Goal: Transaction & Acquisition: Purchase product/service

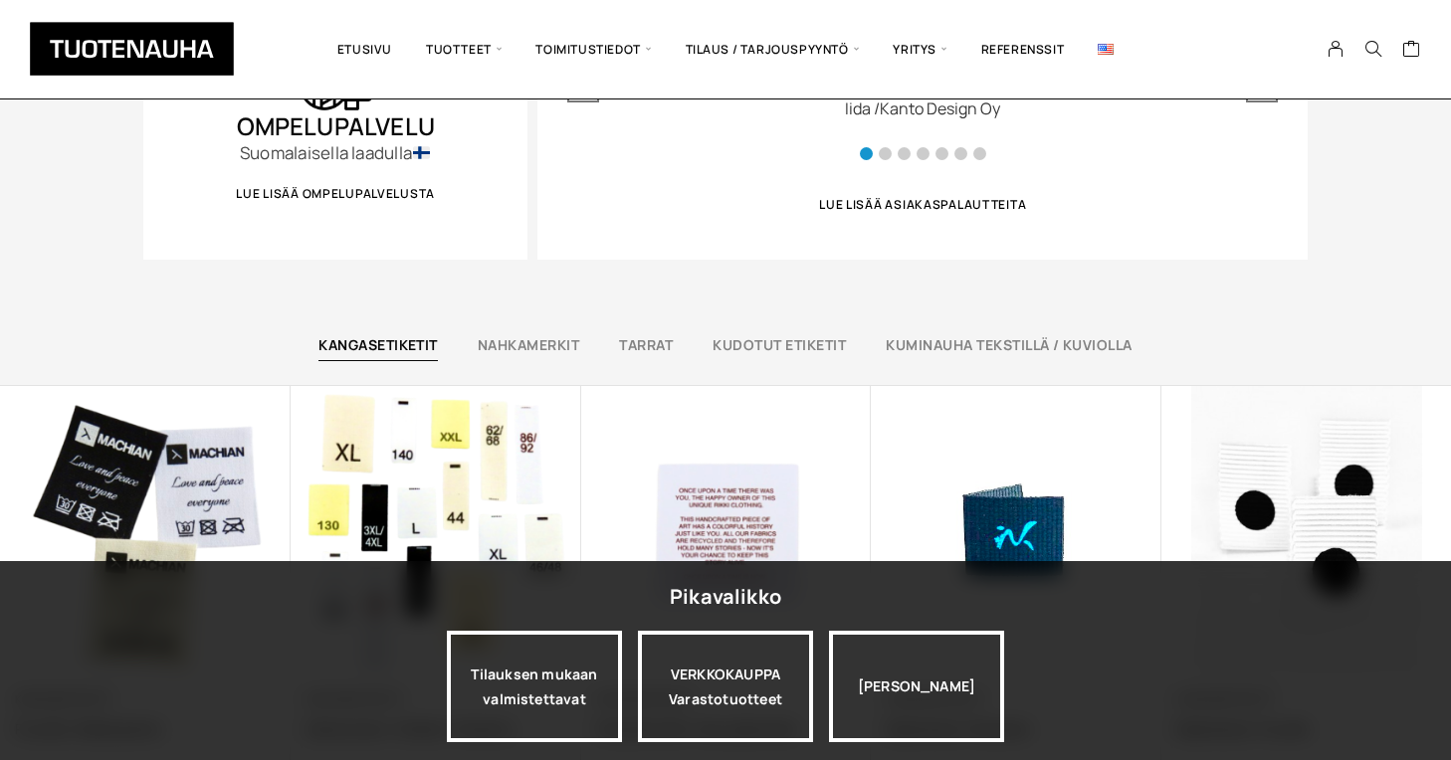
scroll to position [1396, 0]
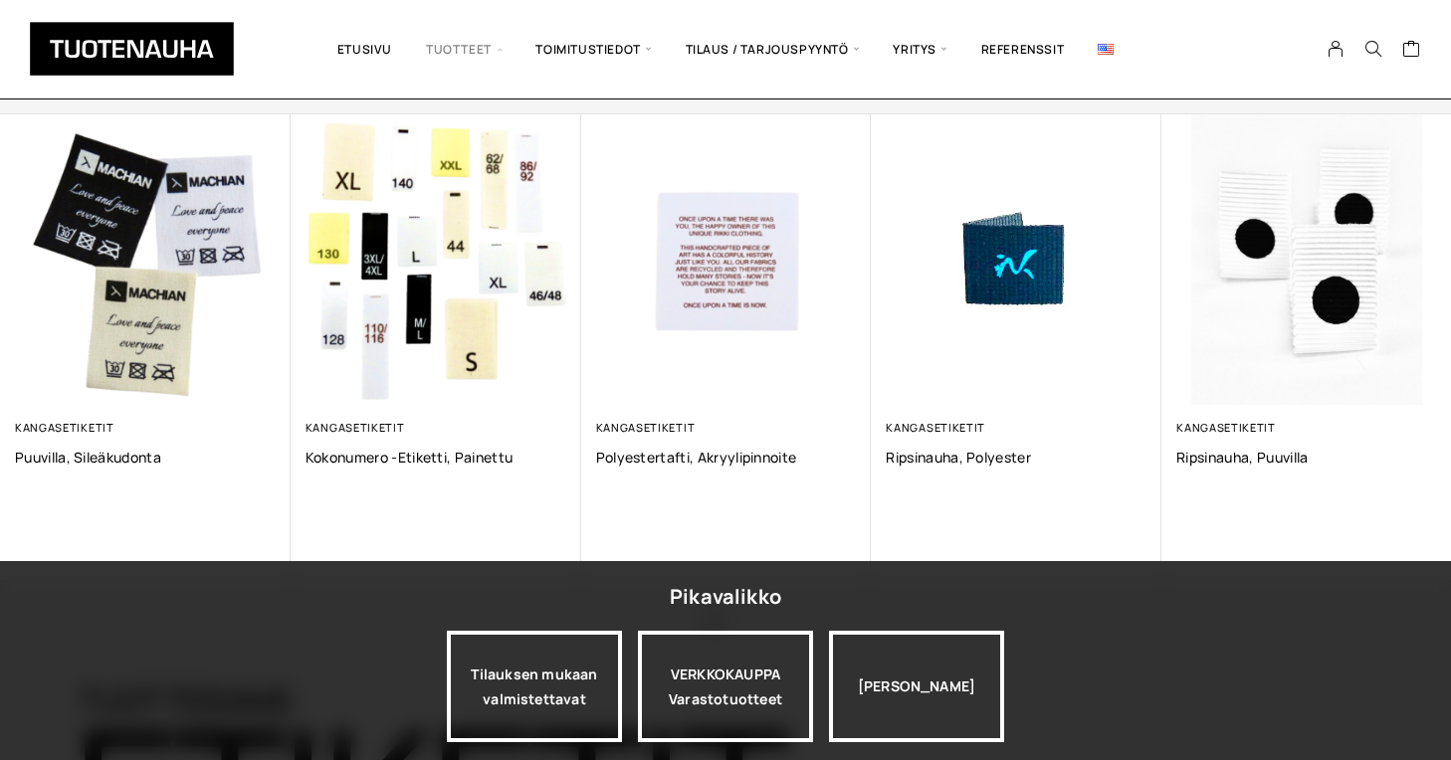
click at [460, 41] on span "Tuotteet" at bounding box center [463, 49] width 109 height 69
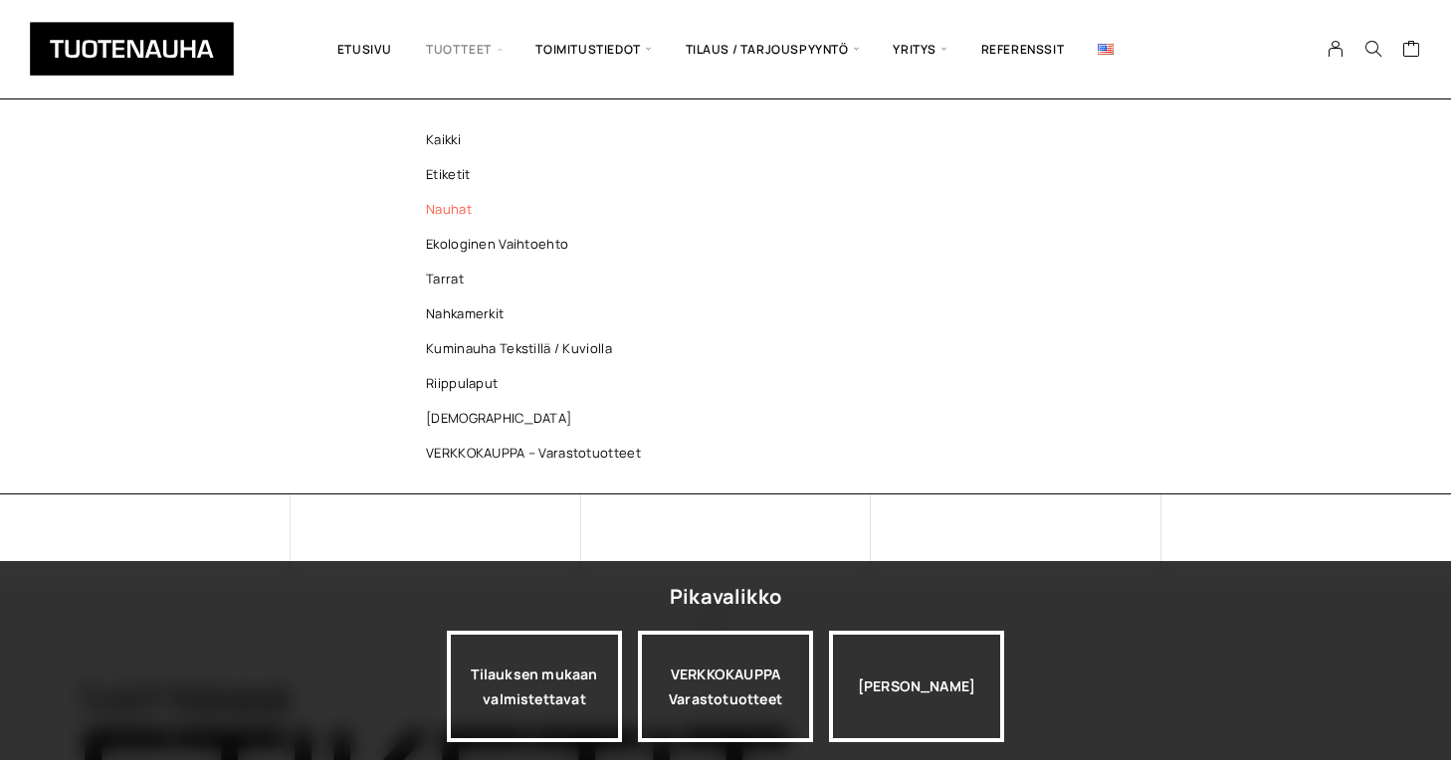
click at [452, 226] on link "Nauhat" at bounding box center [538, 209] width 289 height 35
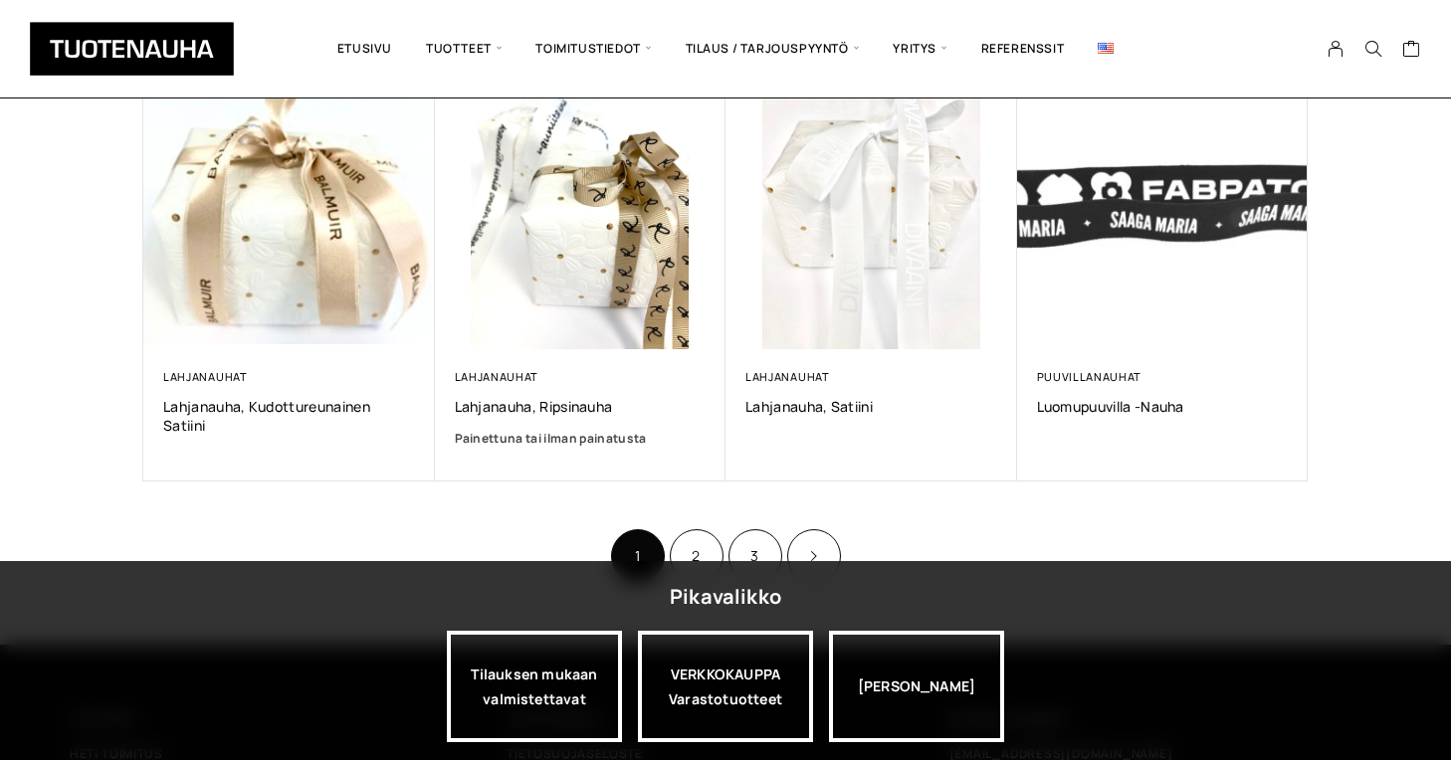
scroll to position [1257, 0]
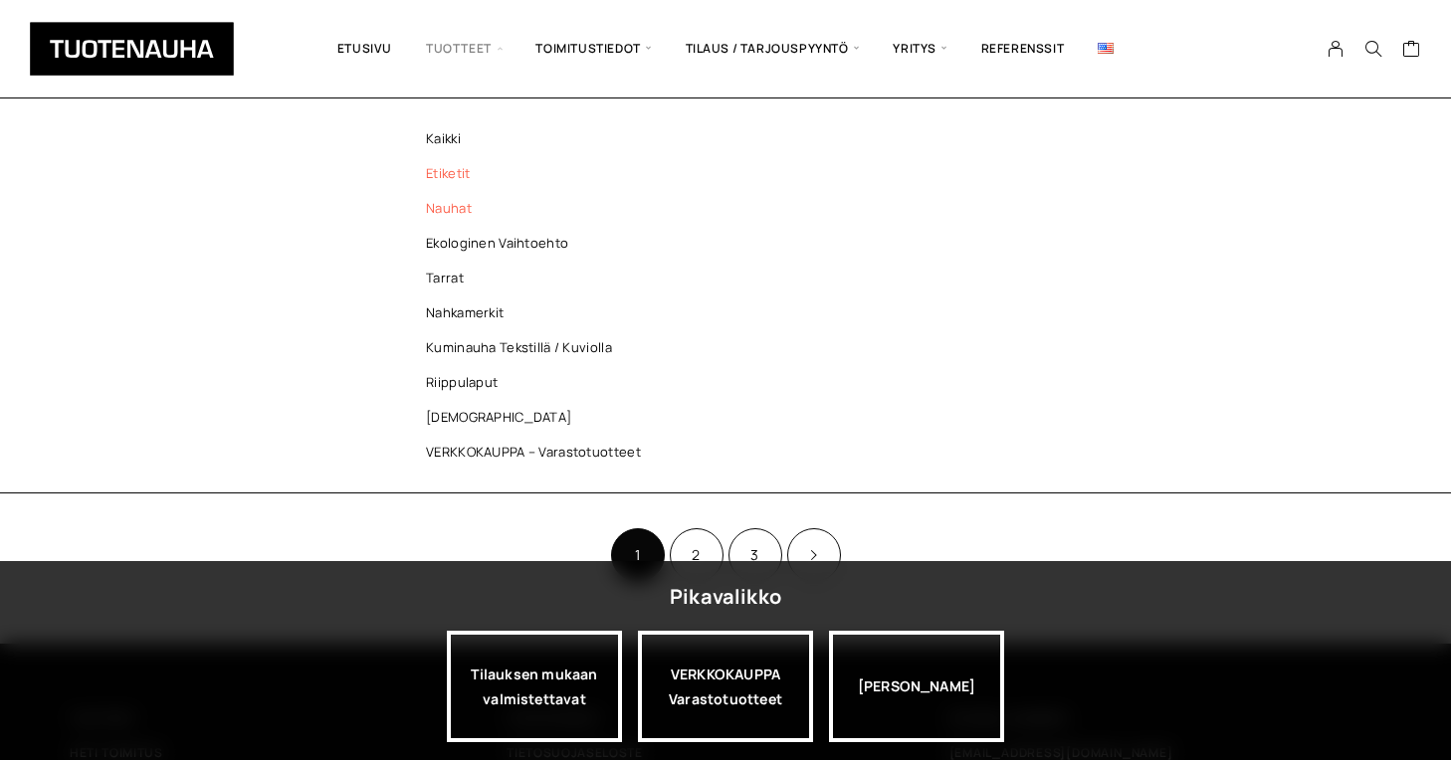
click at [445, 173] on link "Etiketit" at bounding box center [538, 173] width 289 height 35
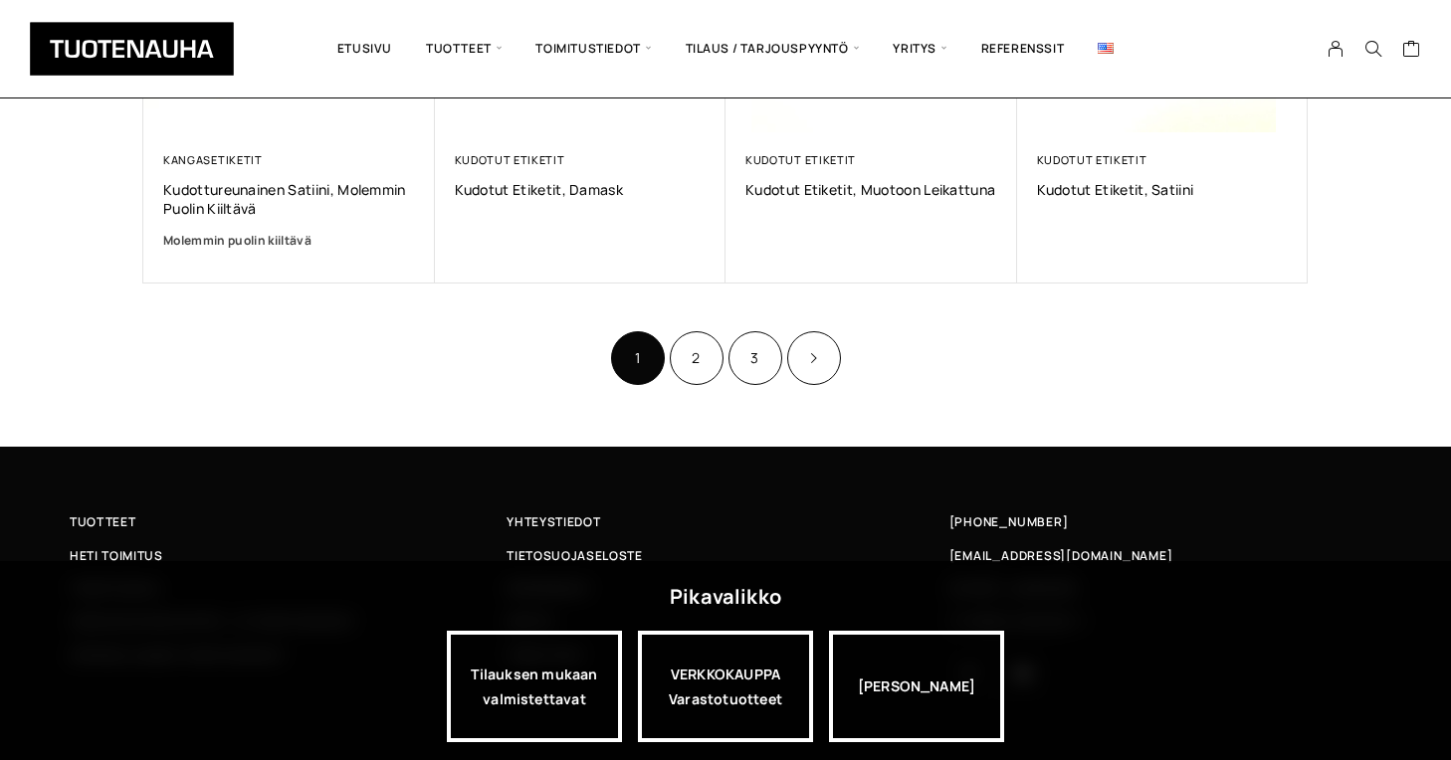
scroll to position [1485, 0]
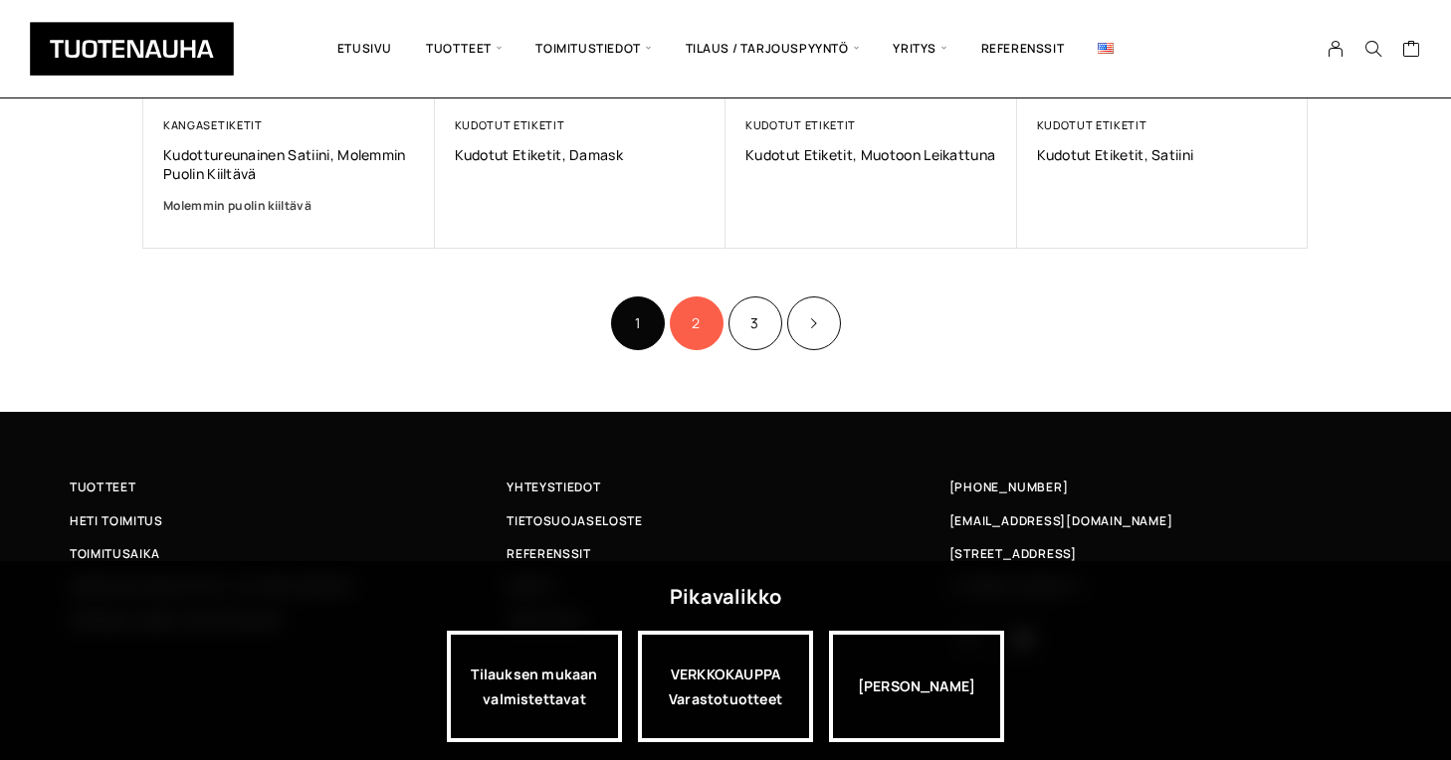
click at [677, 322] on link "2" at bounding box center [697, 324] width 54 height 54
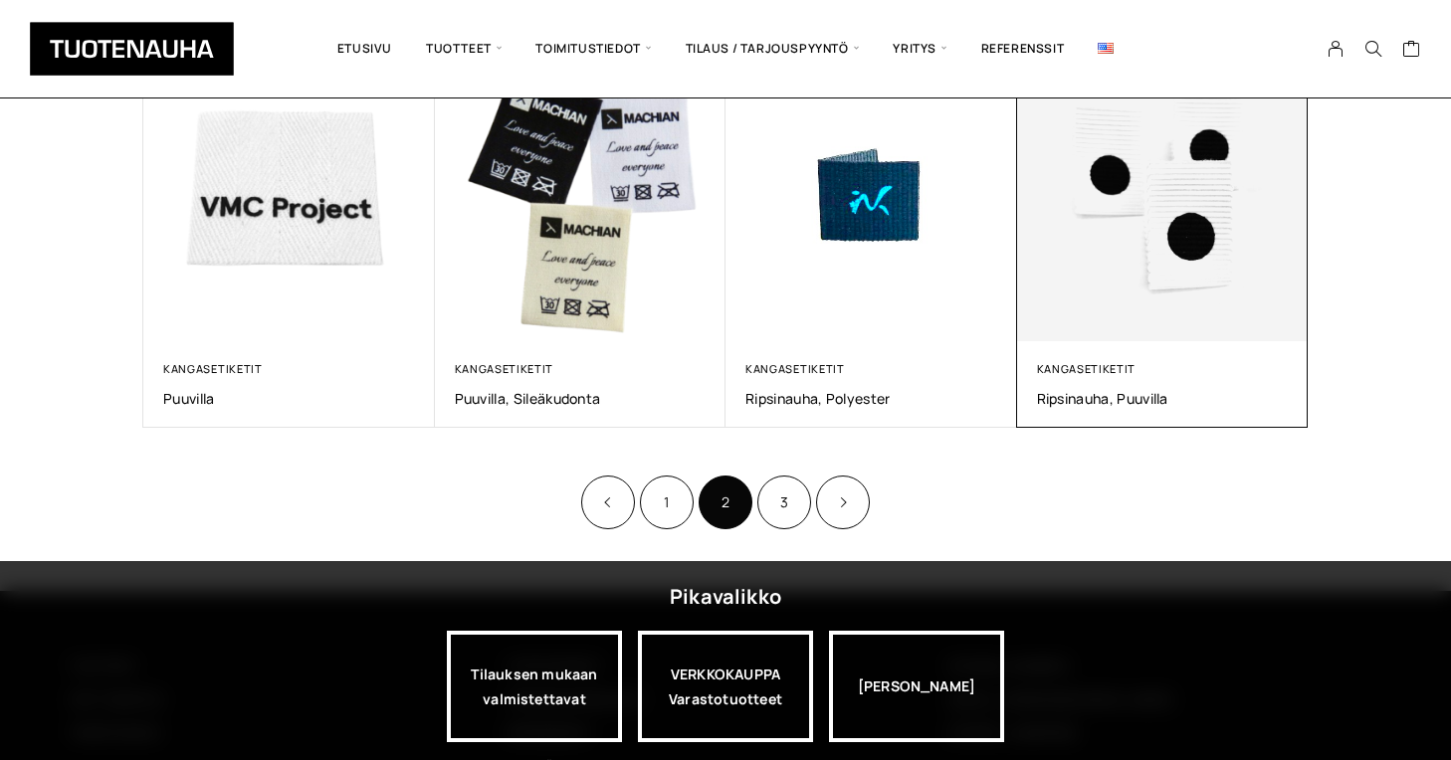
scroll to position [1192, 0]
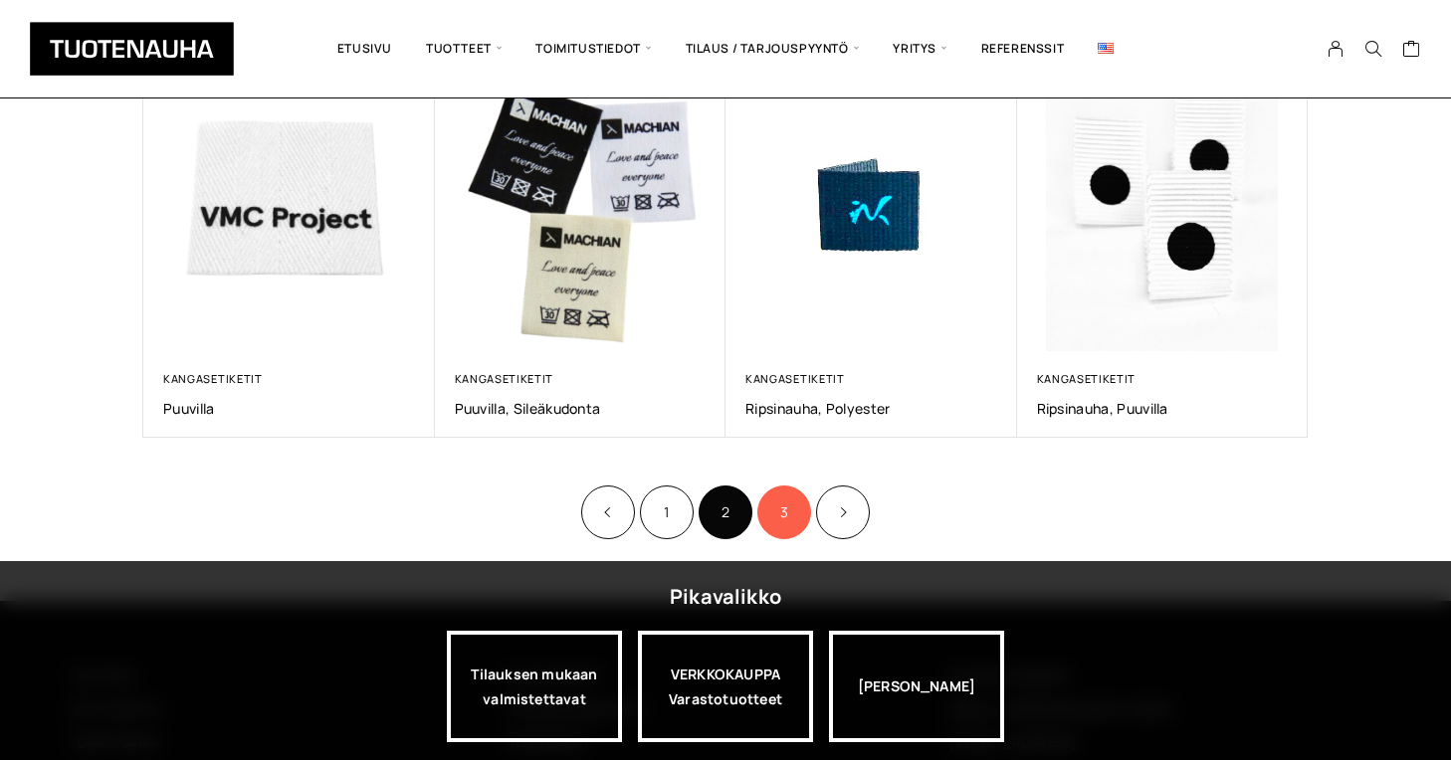
click at [787, 510] on link "3" at bounding box center [784, 513] width 54 height 54
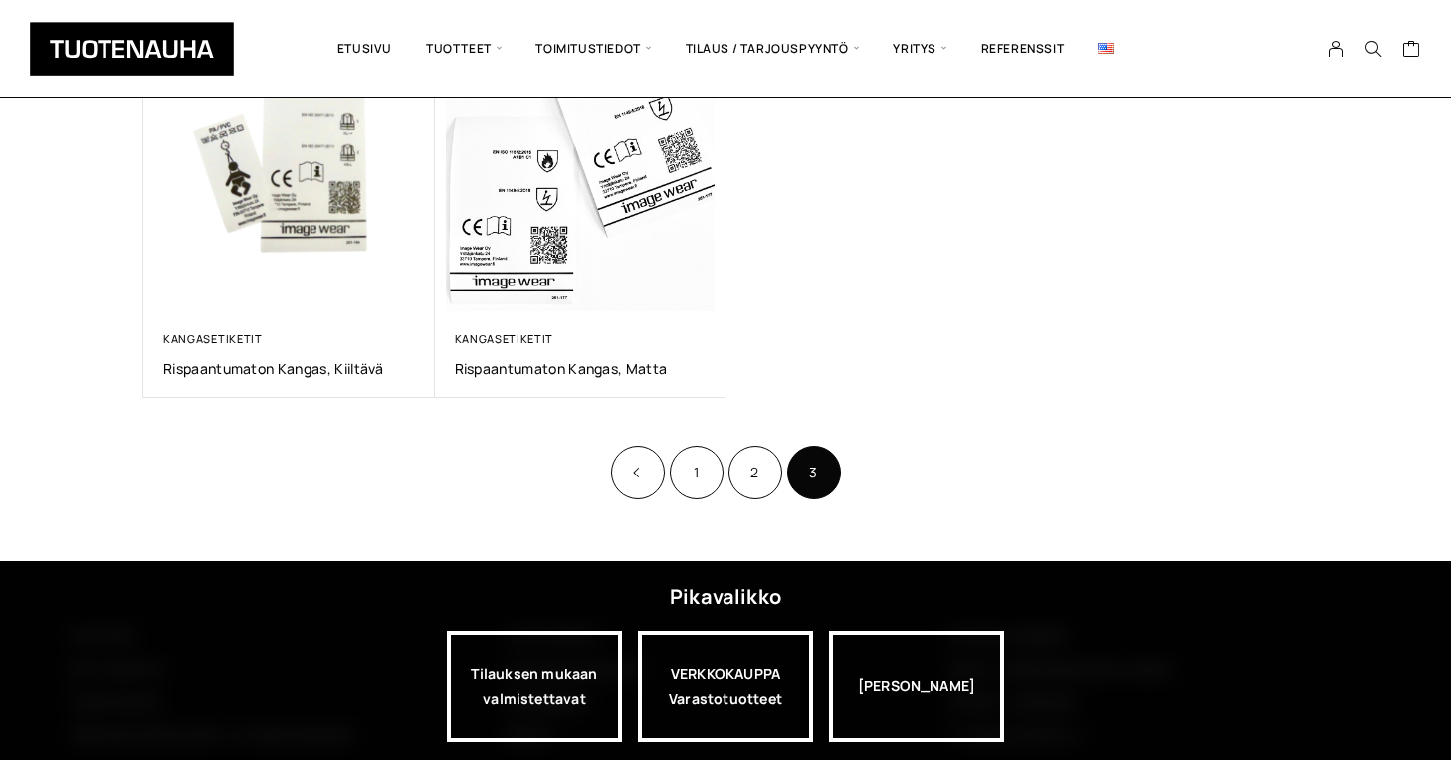
scroll to position [477, 0]
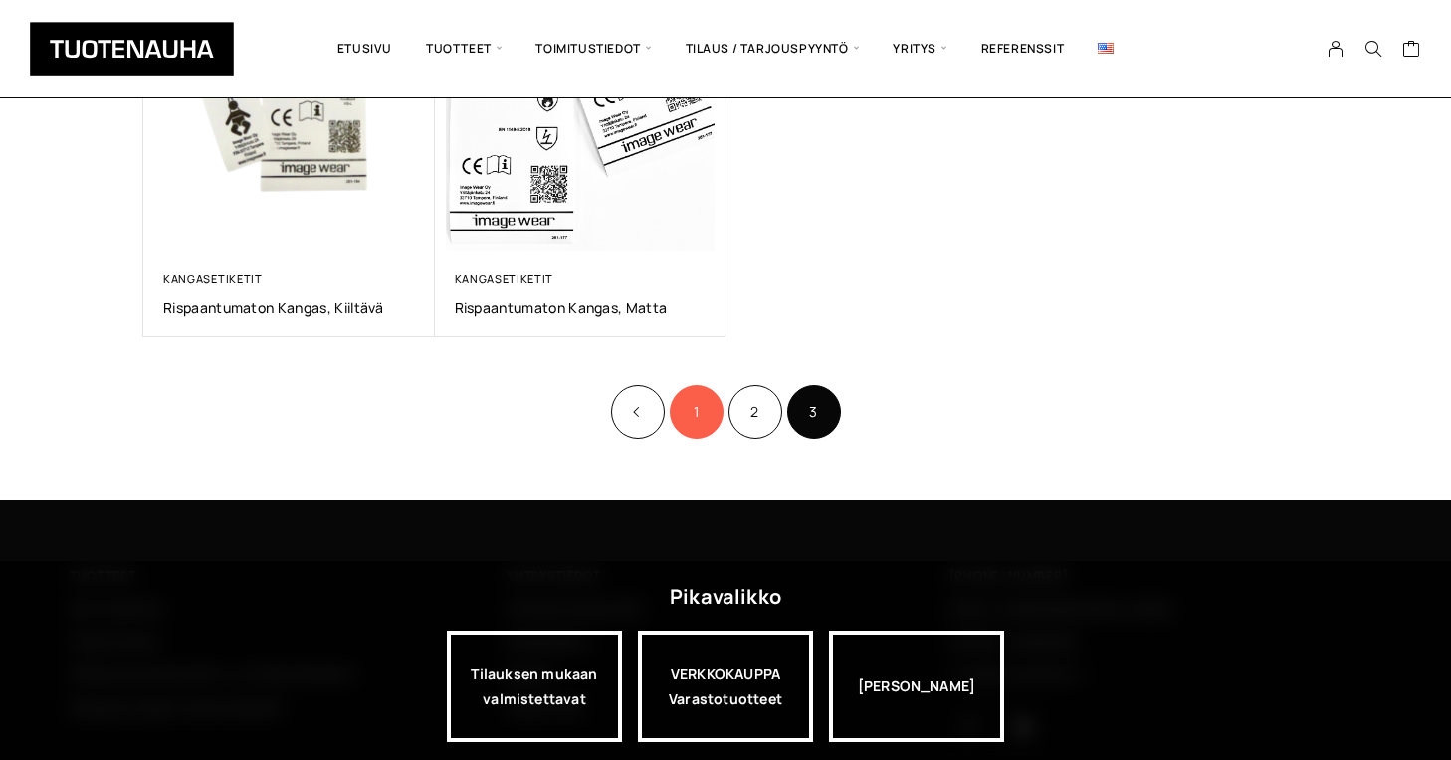
click at [701, 416] on link "1" at bounding box center [697, 412] width 54 height 54
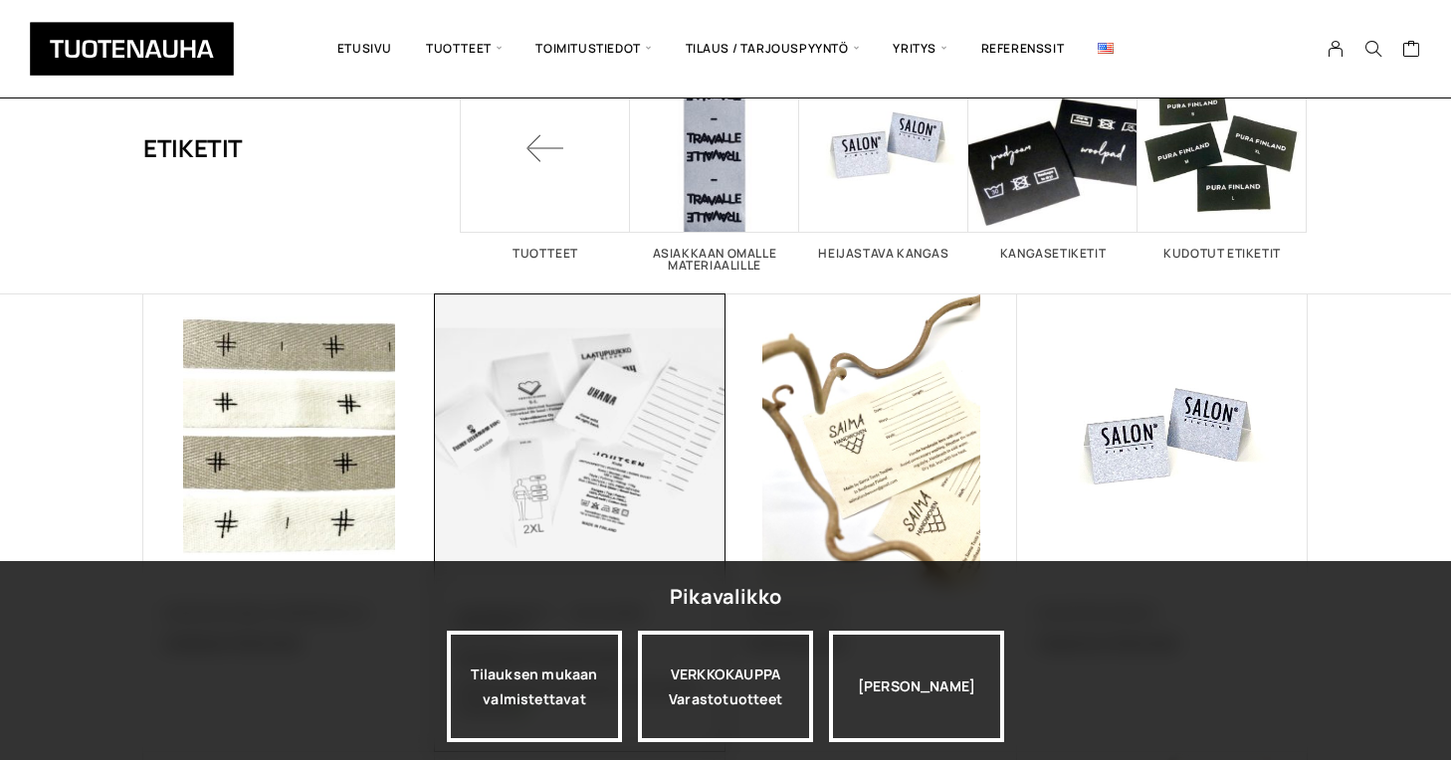
scroll to position [272, 0]
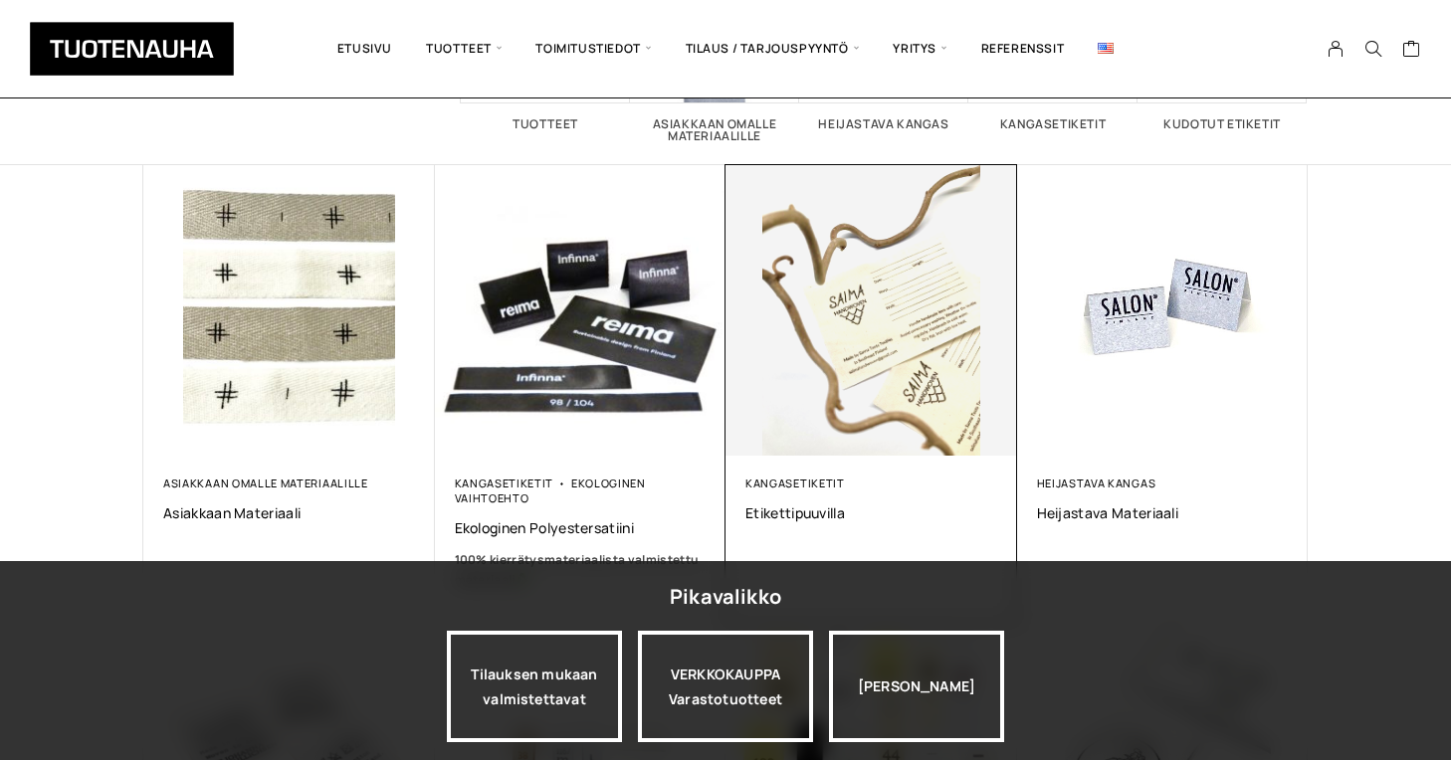
click at [798, 495] on div "Kangasetiketit Etikettipuuvilla" at bounding box center [871, 499] width 252 height 47
click at [788, 479] on link "Kangasetiketit" at bounding box center [795, 483] width 100 height 15
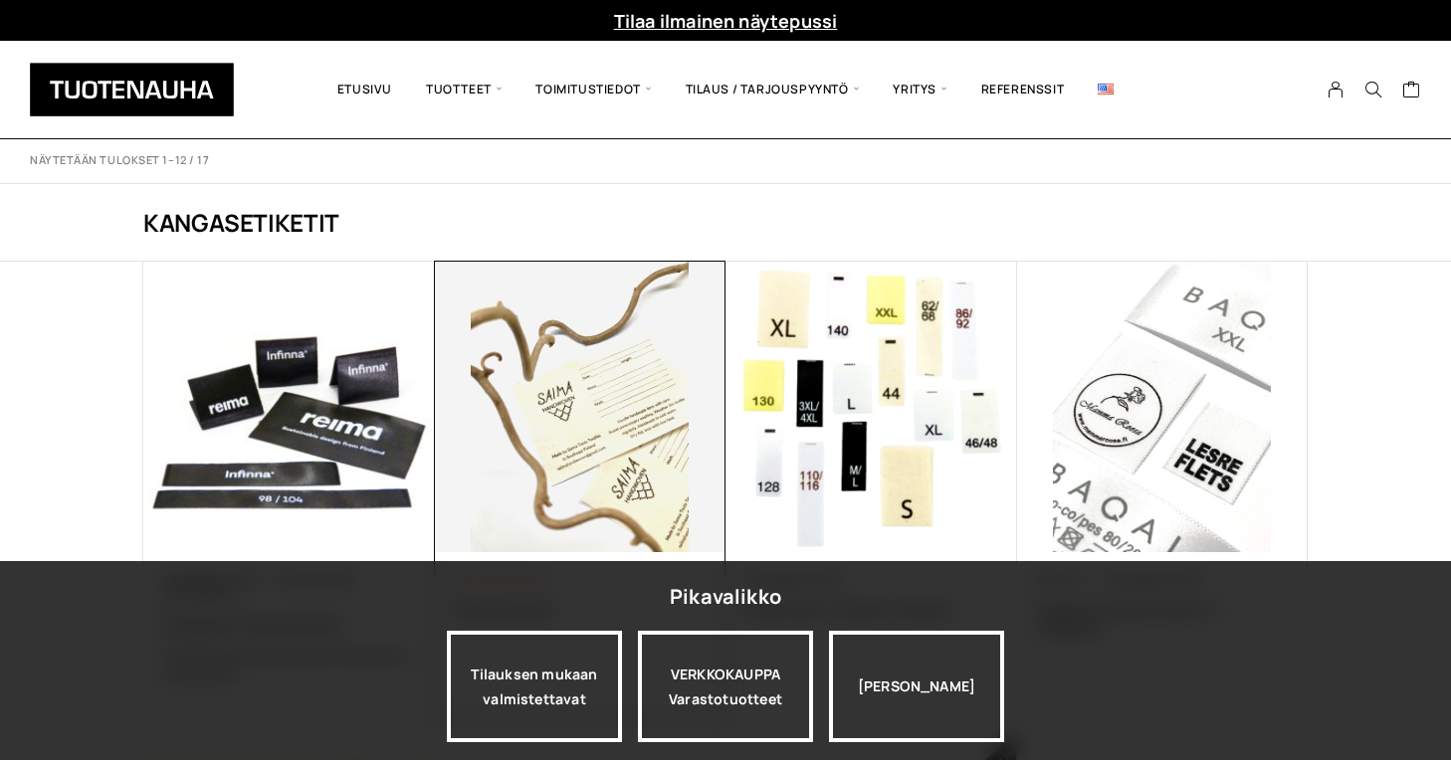
click at [520, 581] on link "Kangasetiketit" at bounding box center [505, 579] width 100 height 15
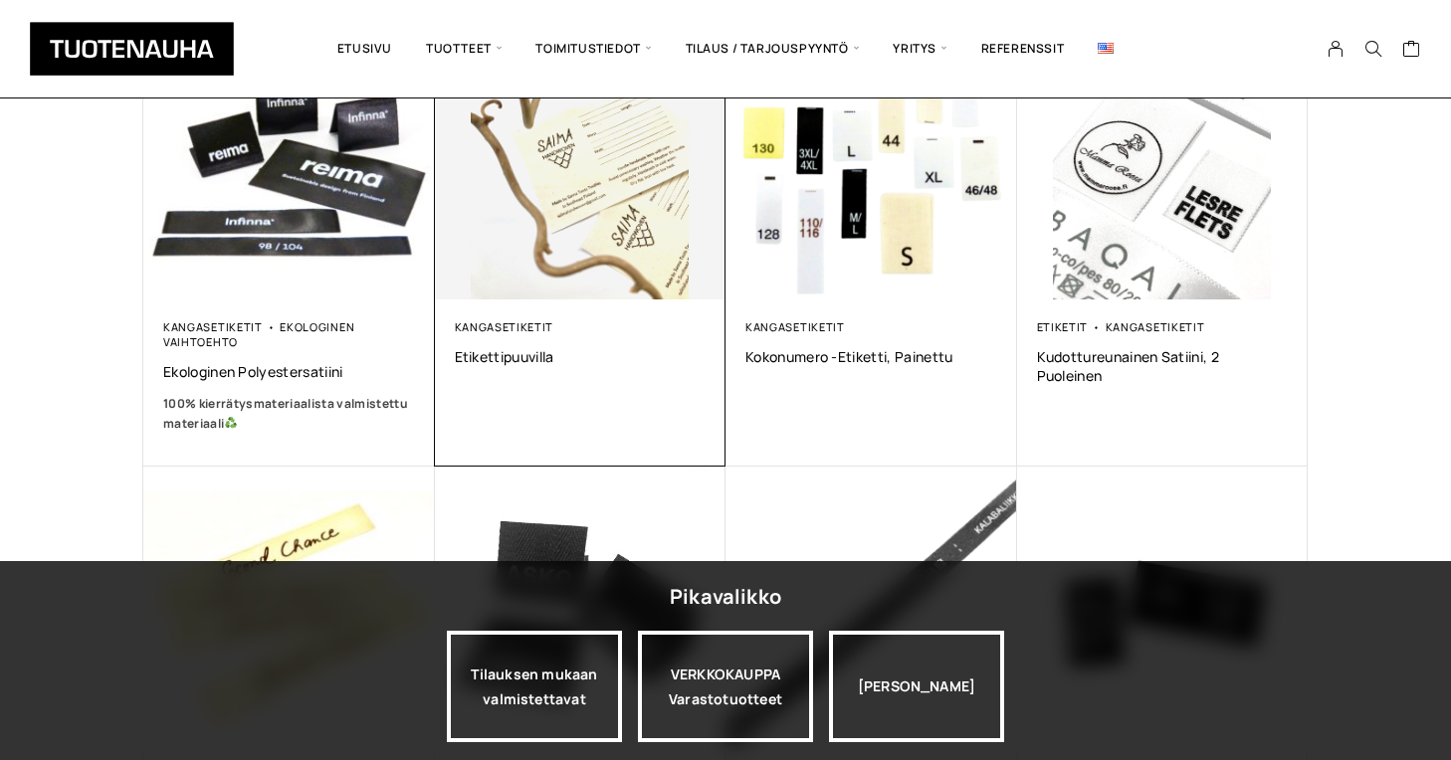
scroll to position [265, 0]
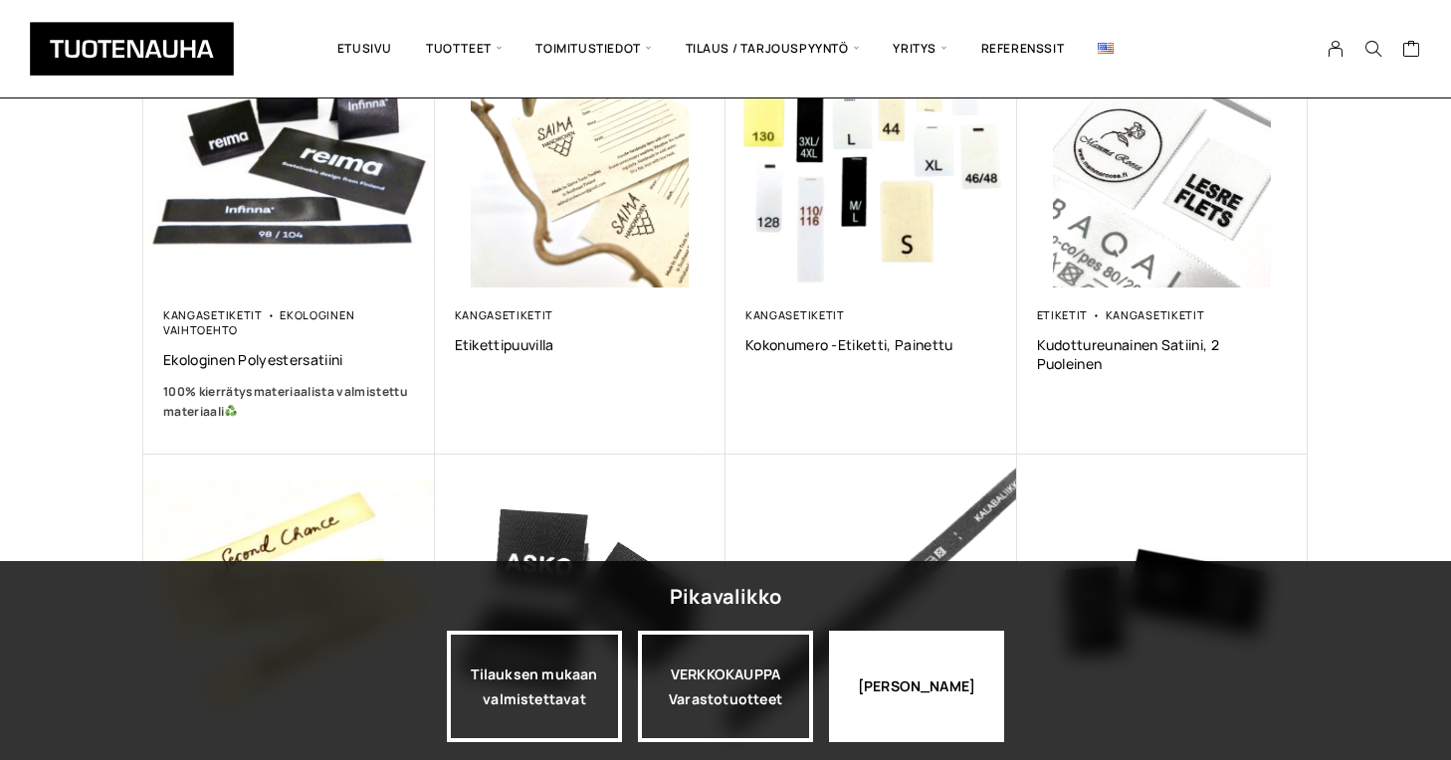
click at [910, 667] on div "[PERSON_NAME]" at bounding box center [916, 686] width 175 height 111
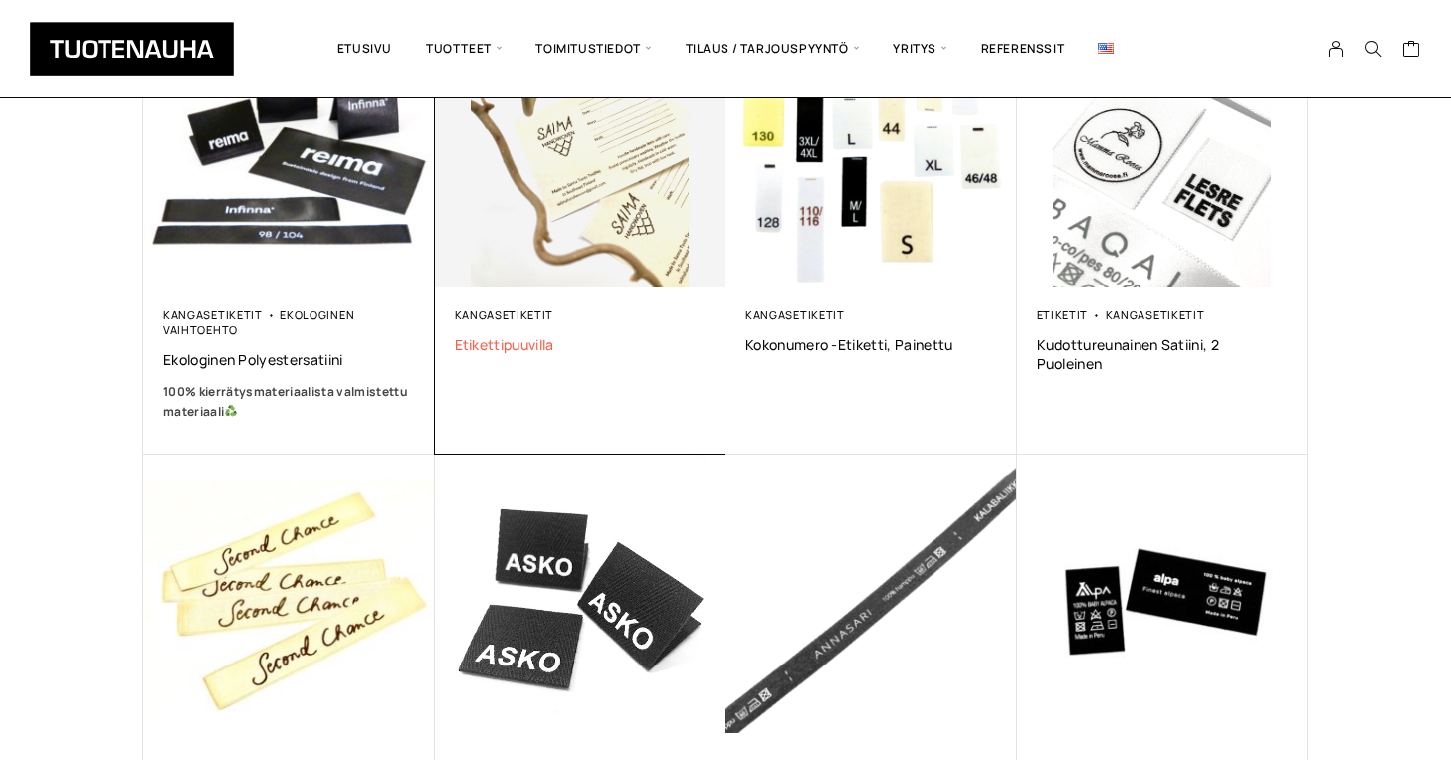
click at [542, 345] on span "Etikettipuuvilla" at bounding box center [581, 344] width 252 height 19
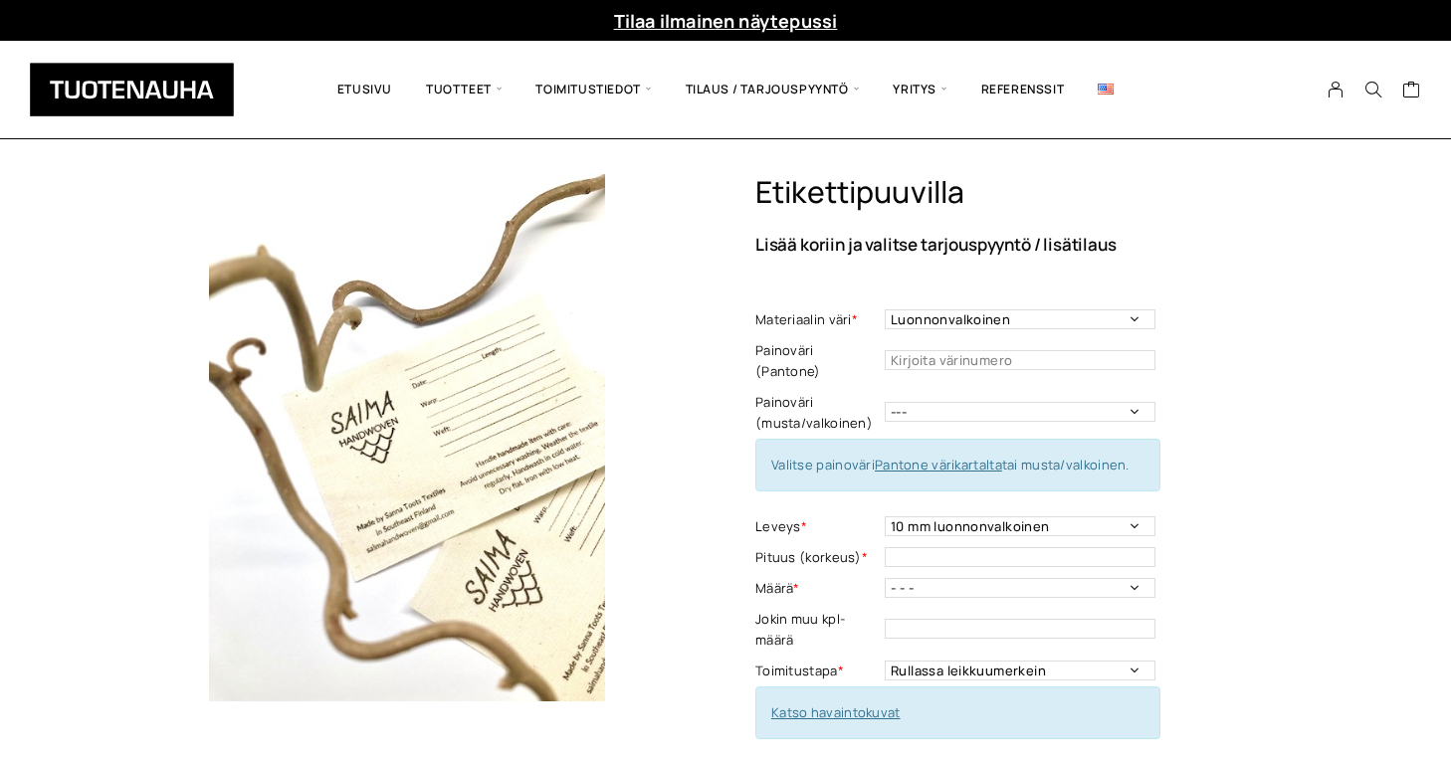
click at [935, 456] on link "Pantone värikartalta" at bounding box center [938, 465] width 127 height 18
click at [1053, 516] on select "10 mm luonnonvalkoinen 15 mm luonnonvalkoinen 20 mm luonnonvalkoinen 20 mm valk…" at bounding box center [1020, 526] width 271 height 20
select select "65 mm luonnonvalkoinen"
click at [885, 516] on select "10 mm luonnonvalkoinen 15 mm luonnonvalkoinen 20 mm luonnonvalkoinen 20 mm valk…" at bounding box center [1020, 526] width 271 height 20
click at [962, 547] on input "text" at bounding box center [1020, 557] width 271 height 20
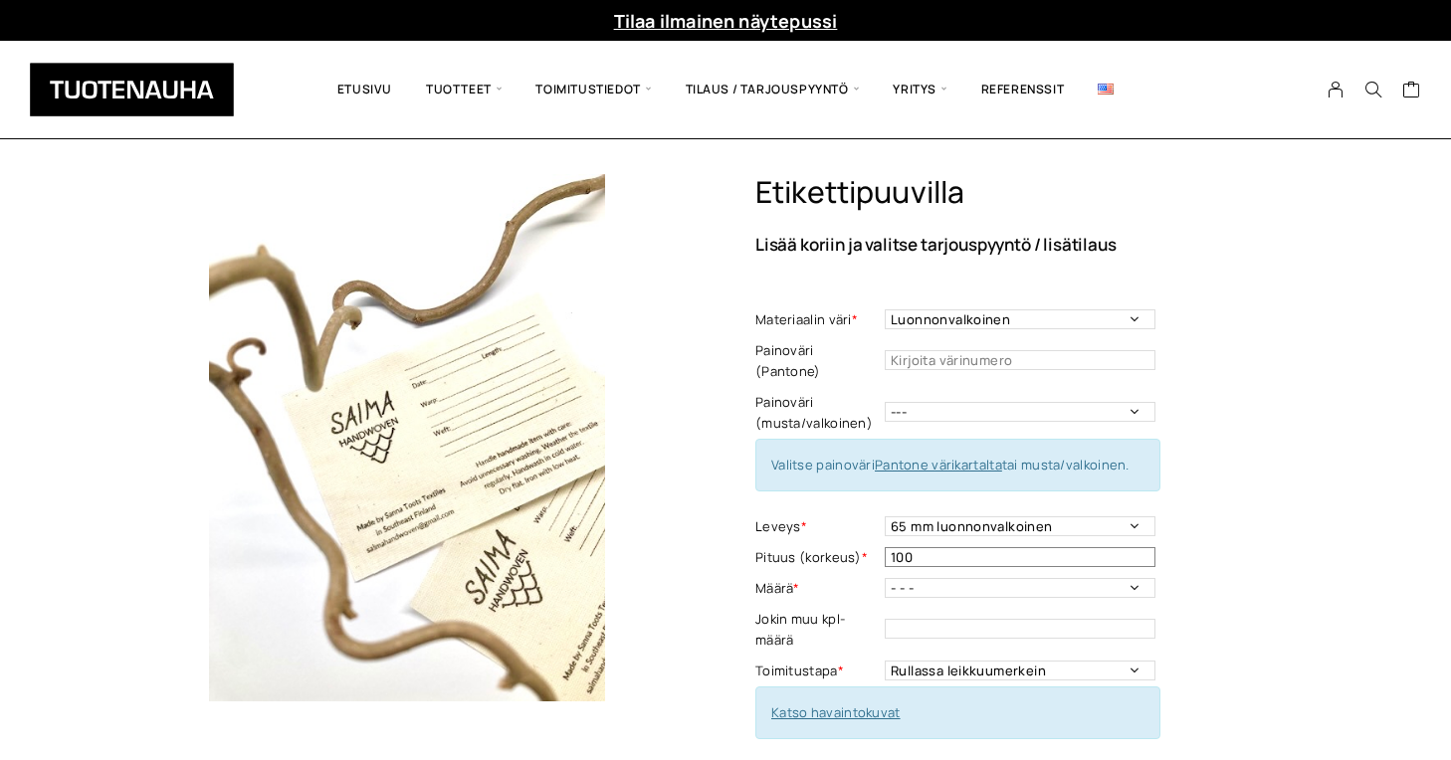
type input "100"
click at [1133, 578] on select "- - - 250kpl 500 kpl 1000 kpl 1500 kpl 2000 kpl 2500 kpl 3000 kpl 3500 kpl 4000…" at bounding box center [1020, 588] width 271 height 20
select select "250kpl"
click at [885, 578] on select "- - - 250kpl 500 kpl 1000 kpl 1500 kpl 2000 kpl 2500 kpl 3000 kpl 3500 kpl 4000…" at bounding box center [1020, 588] width 271 height 20
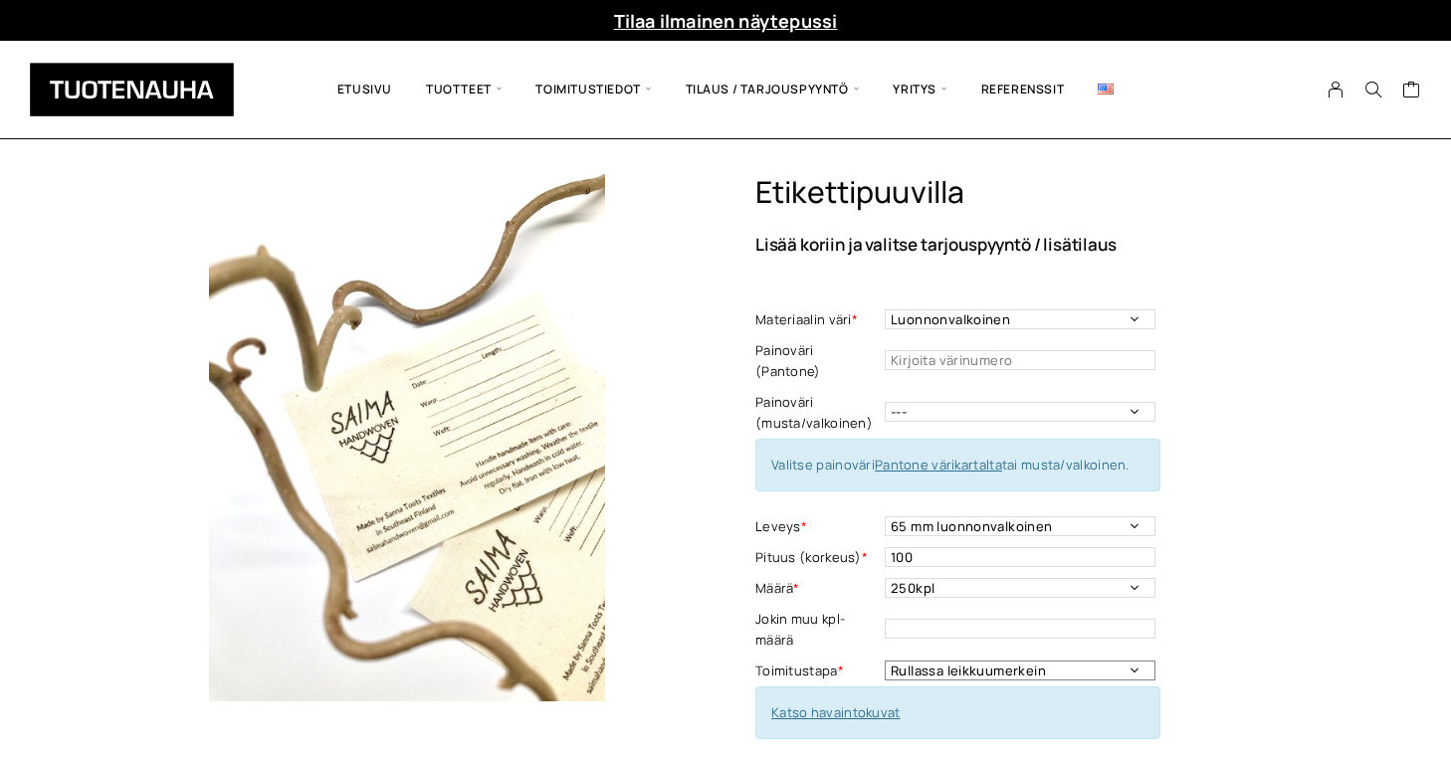
click at [1041, 661] on select "Rullassa leikkuumerkein Rullassa ilman leikkuumerkkejä Leikattuna" at bounding box center [1020, 671] width 271 height 20
select select "Rullassa ilman leikkuumerkkejä"
click at [885, 661] on select "Rullassa leikkuumerkein Rullassa ilman leikkuumerkkejä Leikattuna" at bounding box center [1020, 671] width 271 height 20
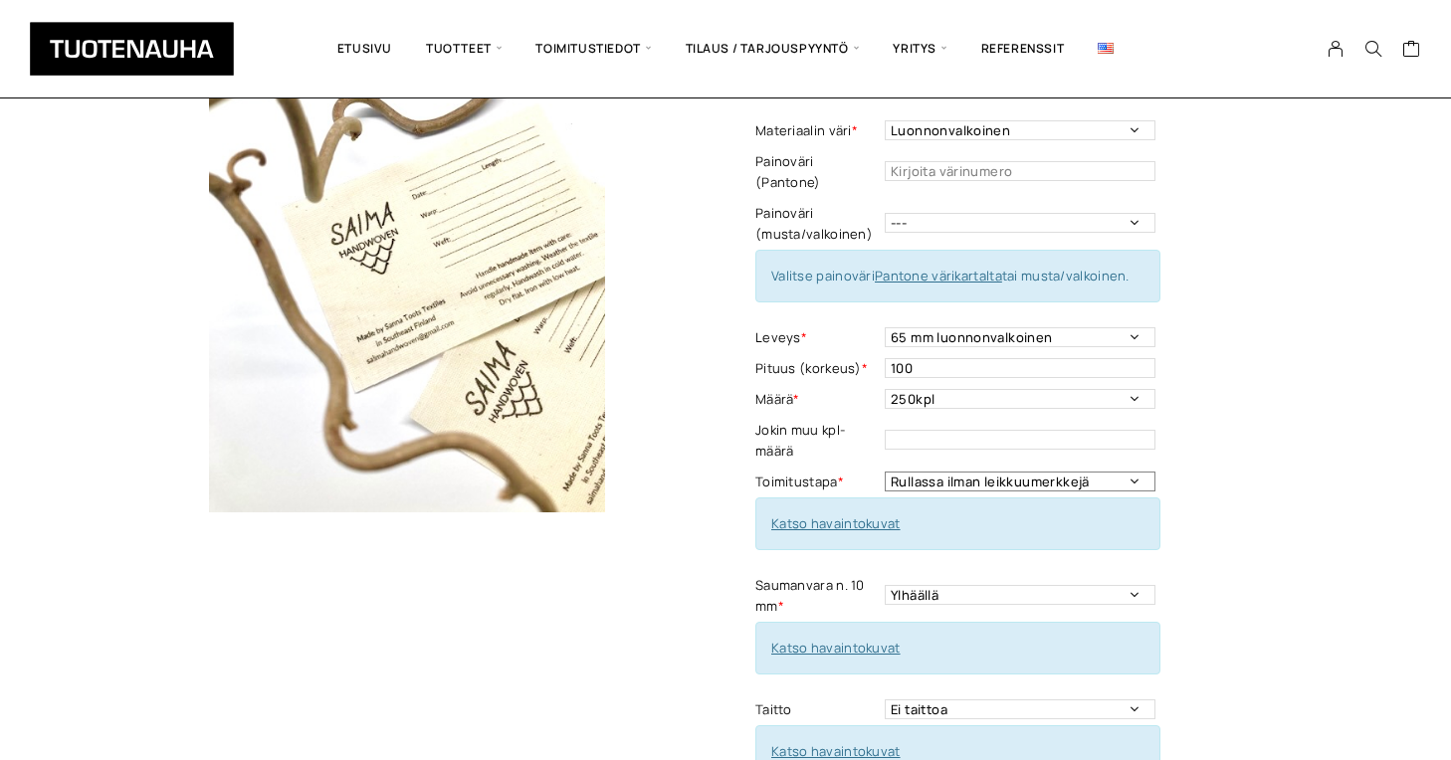
scroll to position [202, 0]
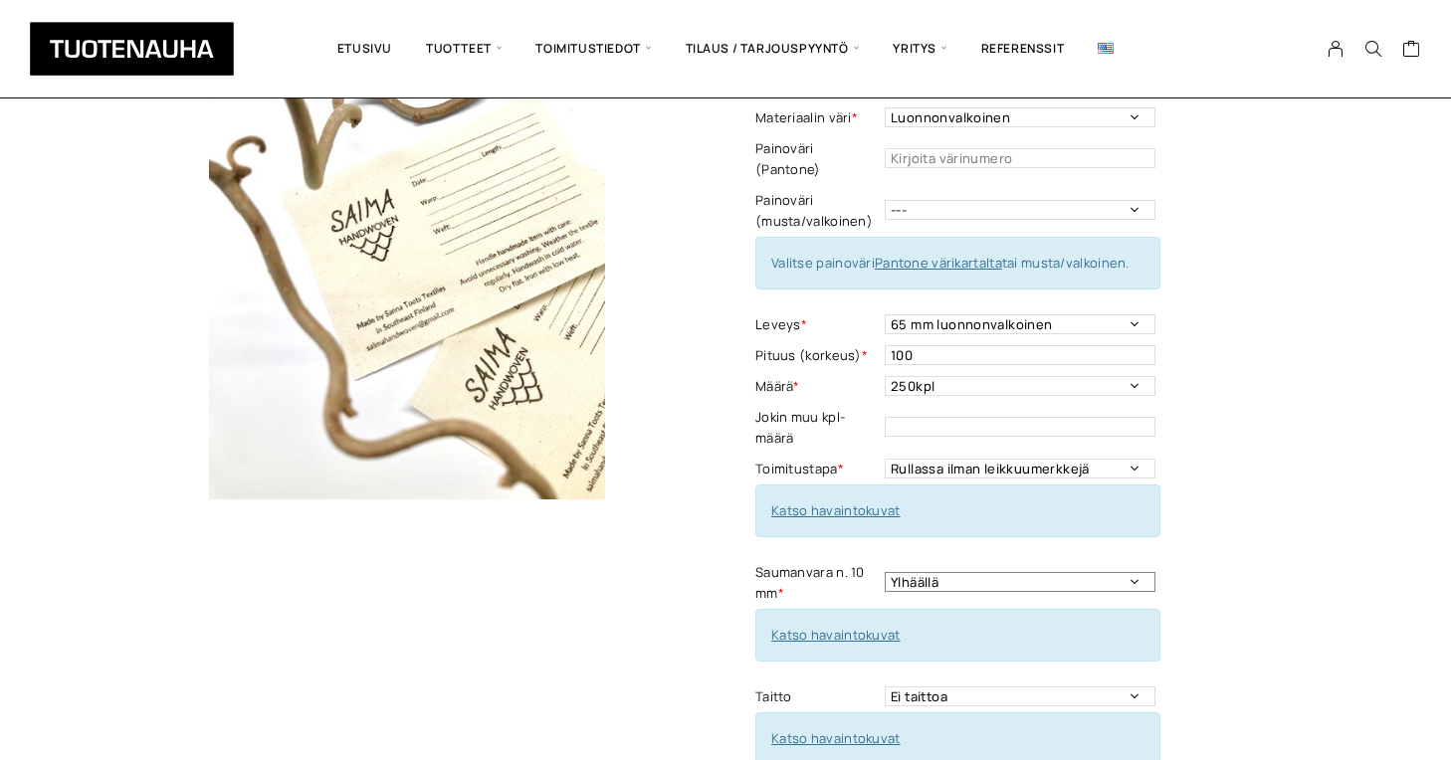
click at [1035, 572] on select "Ylhäällä Vasemmalla sivulla Oikealla sivulla Ympäriinsä Ylhäällä ja alhaalla Mo…" at bounding box center [1020, 582] width 271 height 20
select select "Ympäriinsä"
click at [885, 572] on select "Ylhäällä Vasemmalla sivulla Oikealla sivulla Ympäriinsä Ylhäällä ja alhaalla Mo…" at bounding box center [1020, 582] width 271 height 20
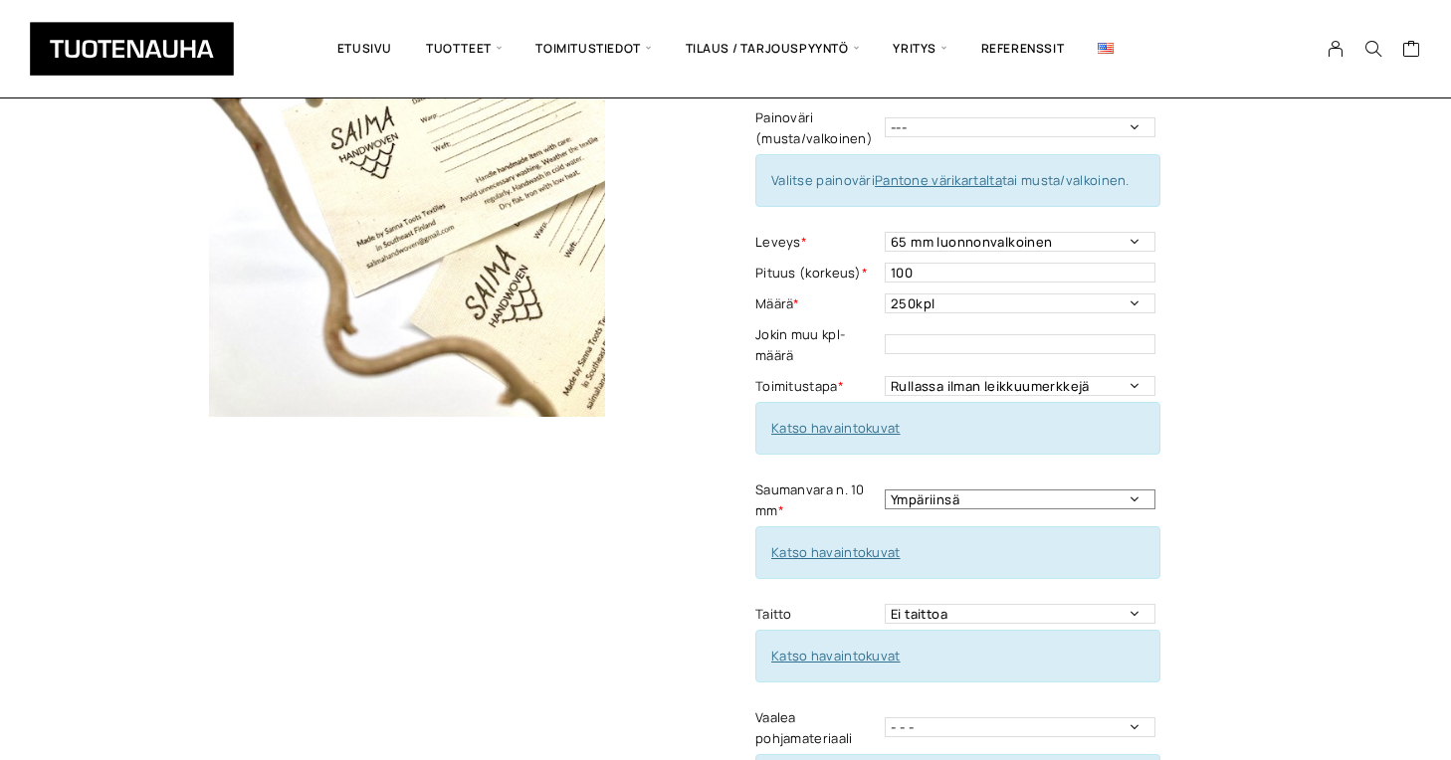
scroll to position [346, 0]
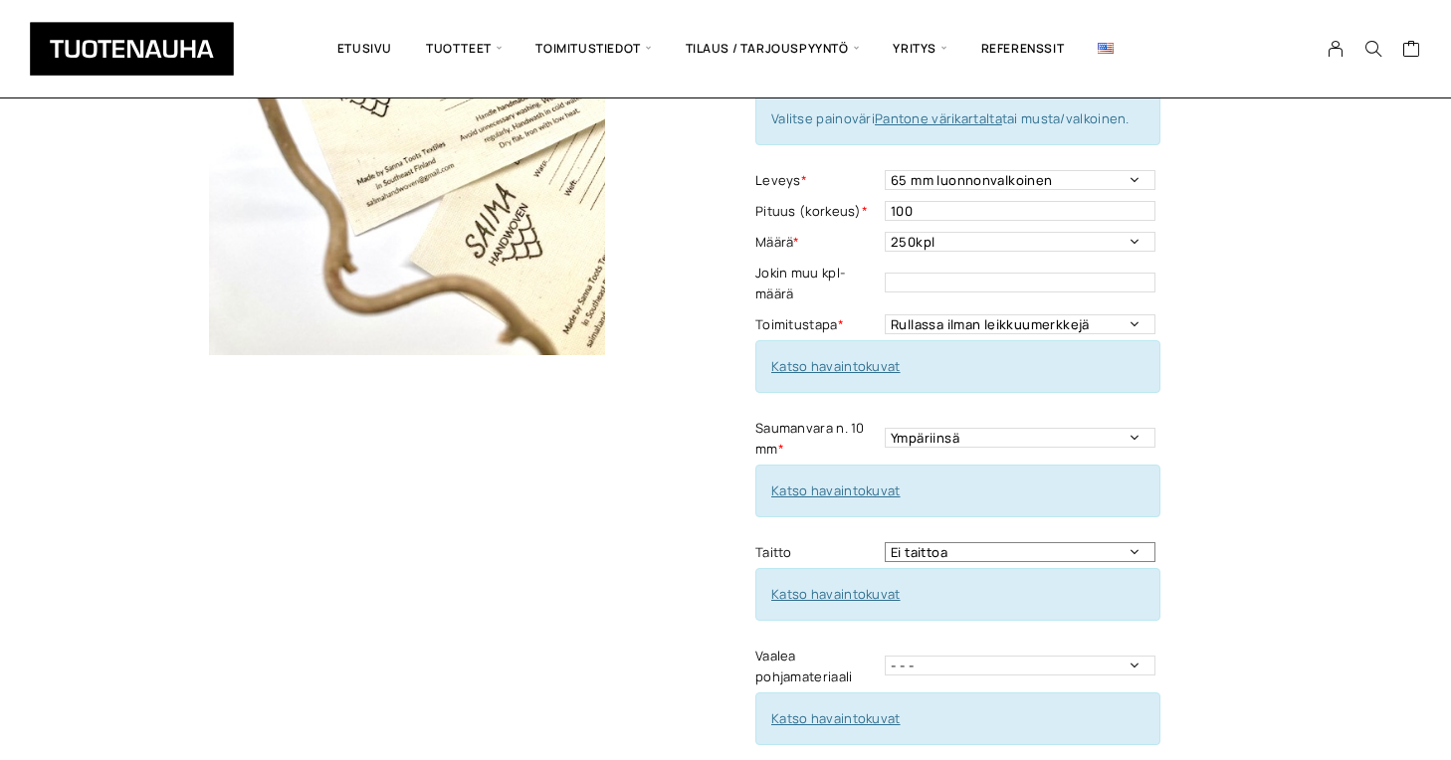
click at [1007, 542] on select "Ei taittoa Päästätaitto Päistätaitto Keskitaitto, minimi koko 15 x 40 mm Hiippa…" at bounding box center [1020, 552] width 271 height 20
drag, startPoint x: 1007, startPoint y: 534, endPoint x: 481, endPoint y: 1, distance: 749.4
click at [952, 542] on select "Ei taittoa Päästätaitto Päistätaitto Keskitaitto, minimi koko 15 x 40 mm Hiippa…" at bounding box center [1020, 552] width 271 height 20
click at [885, 542] on select "Ei taittoa Päästätaitto Päistätaitto Keskitaitto, minimi koko 15 x 40 mm Hiippa…" at bounding box center [1020, 552] width 271 height 20
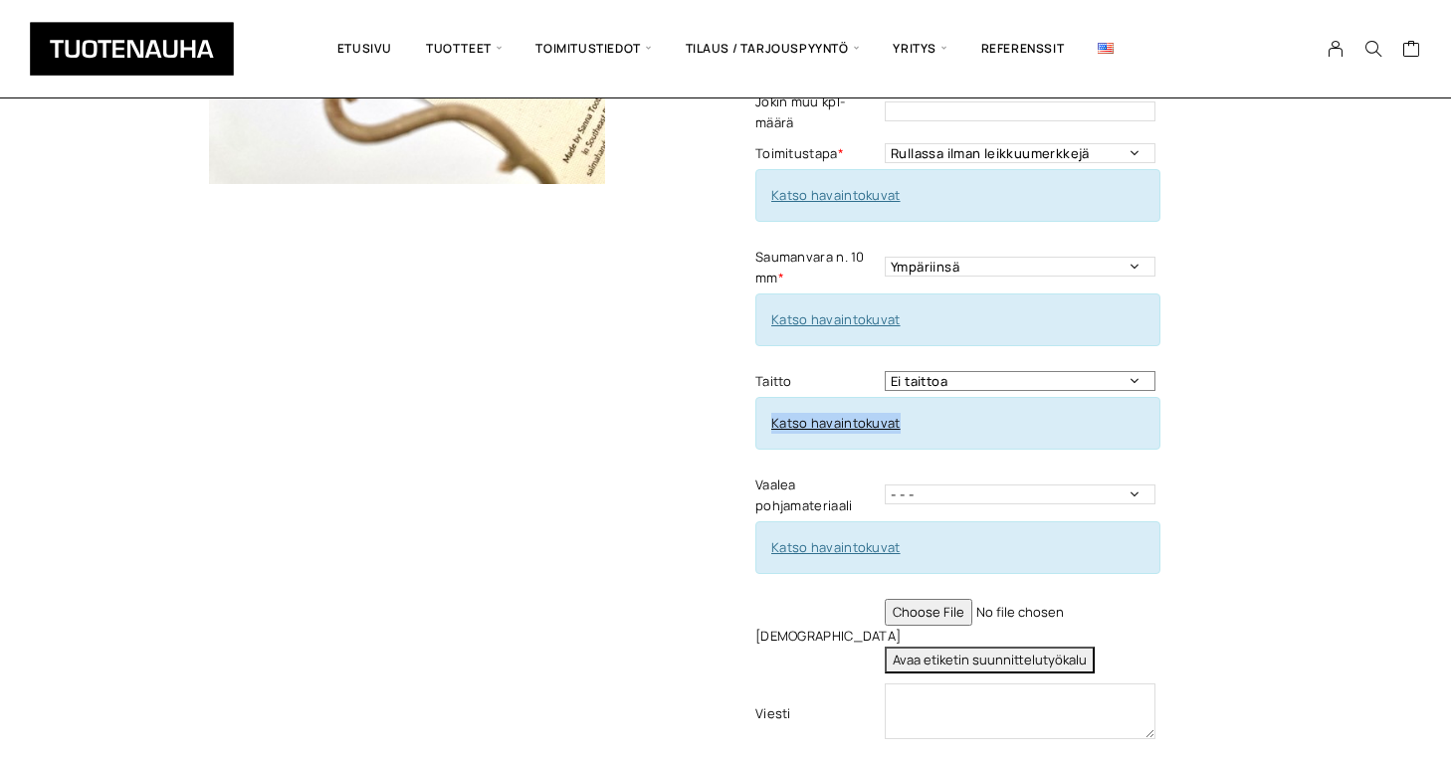
scroll to position [528, 0]
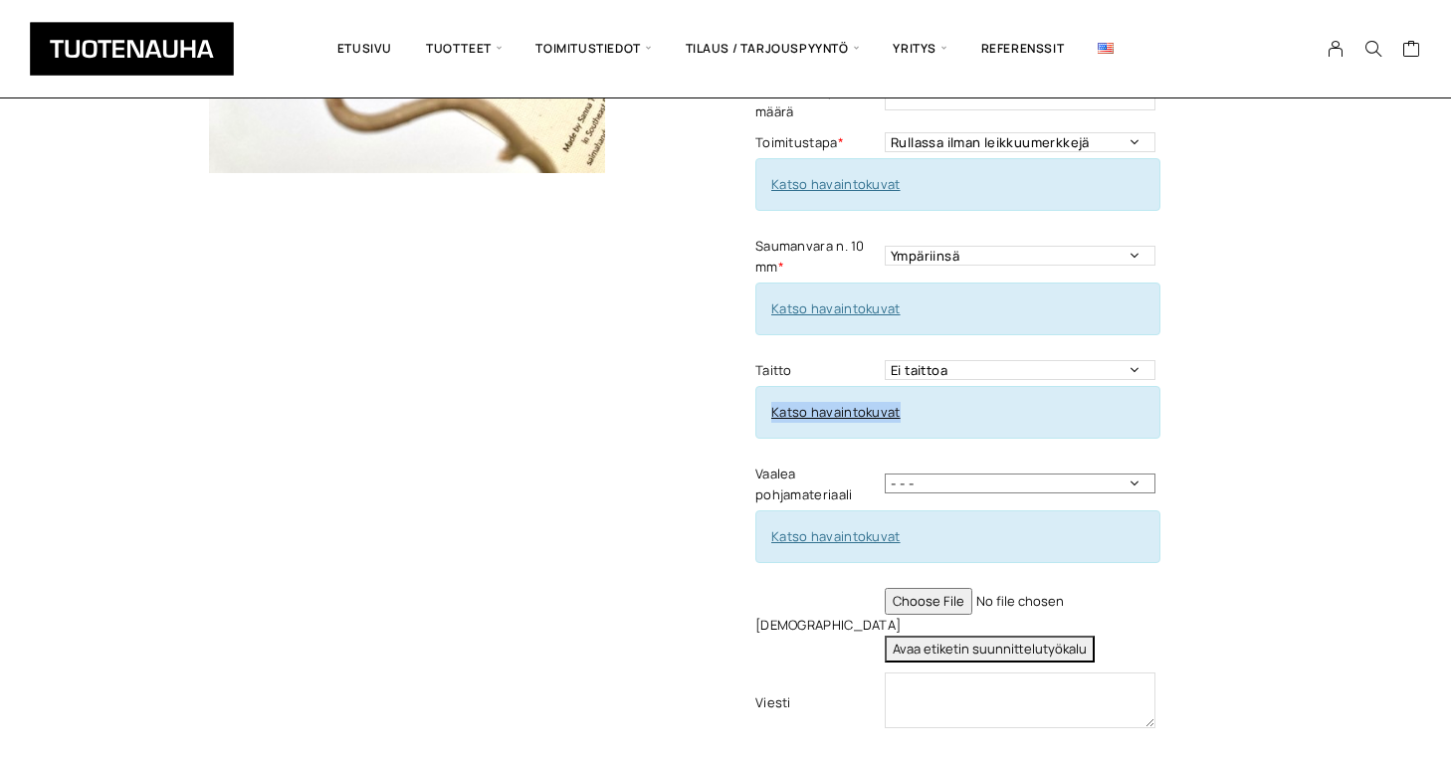
click at [986, 474] on select "- - - 1-puoleinen 2-puoleinen" at bounding box center [1020, 484] width 271 height 20
select select "1-puoleinen"
click at [885, 474] on select "- - - 1-puoleinen 2-puoleinen" at bounding box center [1020, 484] width 271 height 20
click at [850, 527] on link "Katso havaintokuvat" at bounding box center [835, 536] width 129 height 18
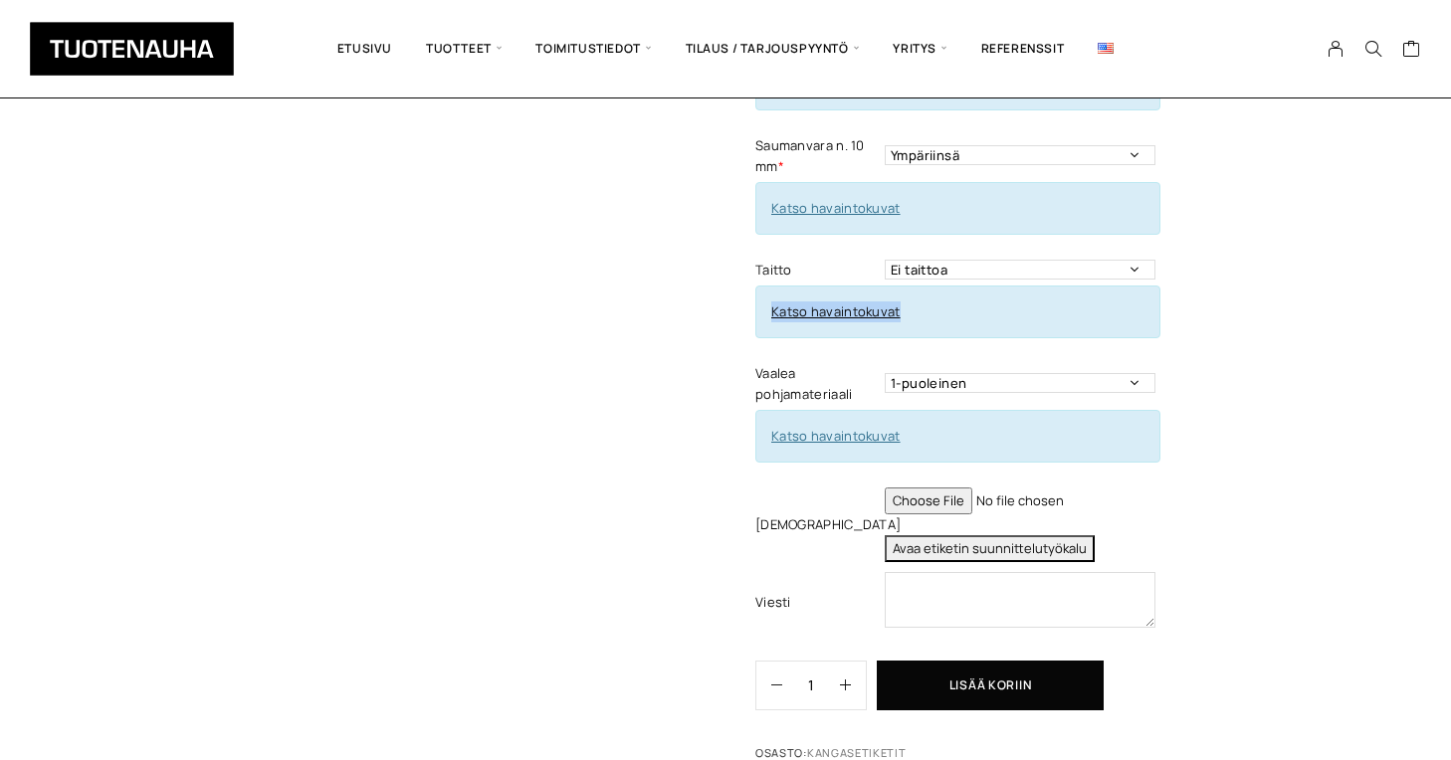
scroll to position [631, 0]
click at [1017, 576] on textarea at bounding box center [1020, 598] width 271 height 56
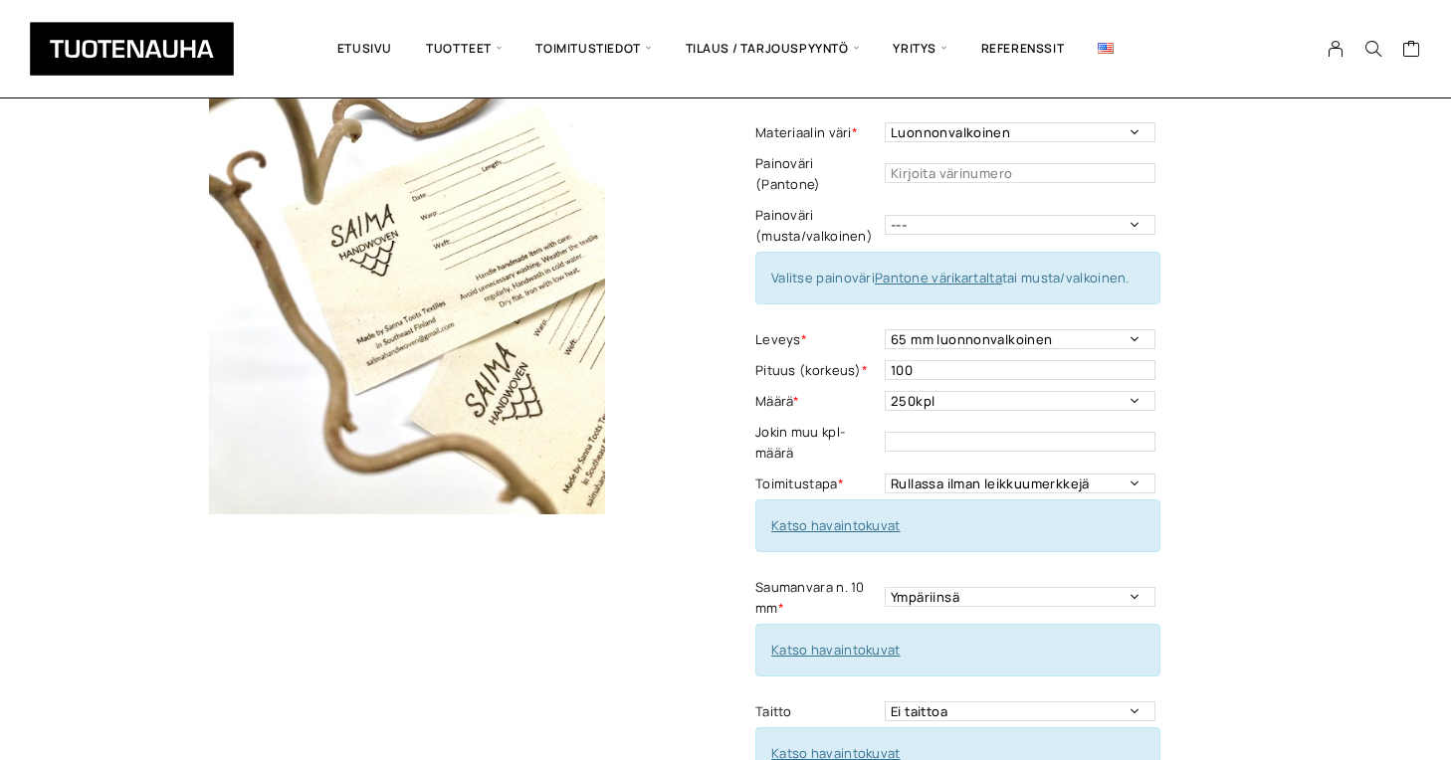
scroll to position [177, 0]
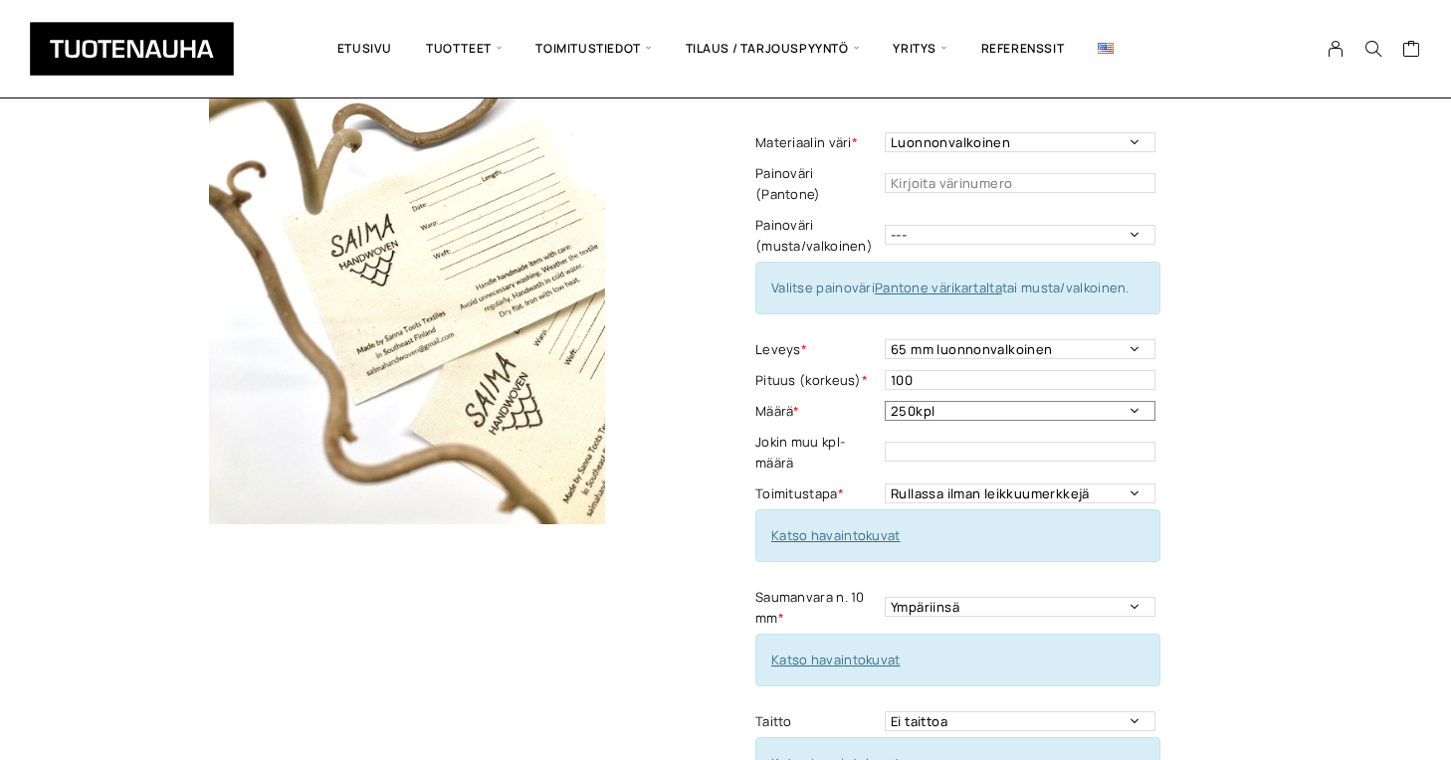
click at [1061, 401] on select "- - - 250kpl 500 kpl 1000 kpl 1500 kpl 2000 kpl 2500 kpl 3000 kpl 3500 kpl 4000…" at bounding box center [1020, 411] width 271 height 20
select select "500 kpl"
click at [885, 401] on select "- - - 250kpl 500 kpl 1000 kpl 1500 kpl 2000 kpl 2500 kpl 3000 kpl 3500 kpl 4000…" at bounding box center [1020, 411] width 271 height 20
click at [1193, 372] on div "Etikettipuuvilla Lisää koriin ja valitse tarjouspyyntö / lisätilaus Materiaalin…" at bounding box center [1031, 610] width 552 height 1226
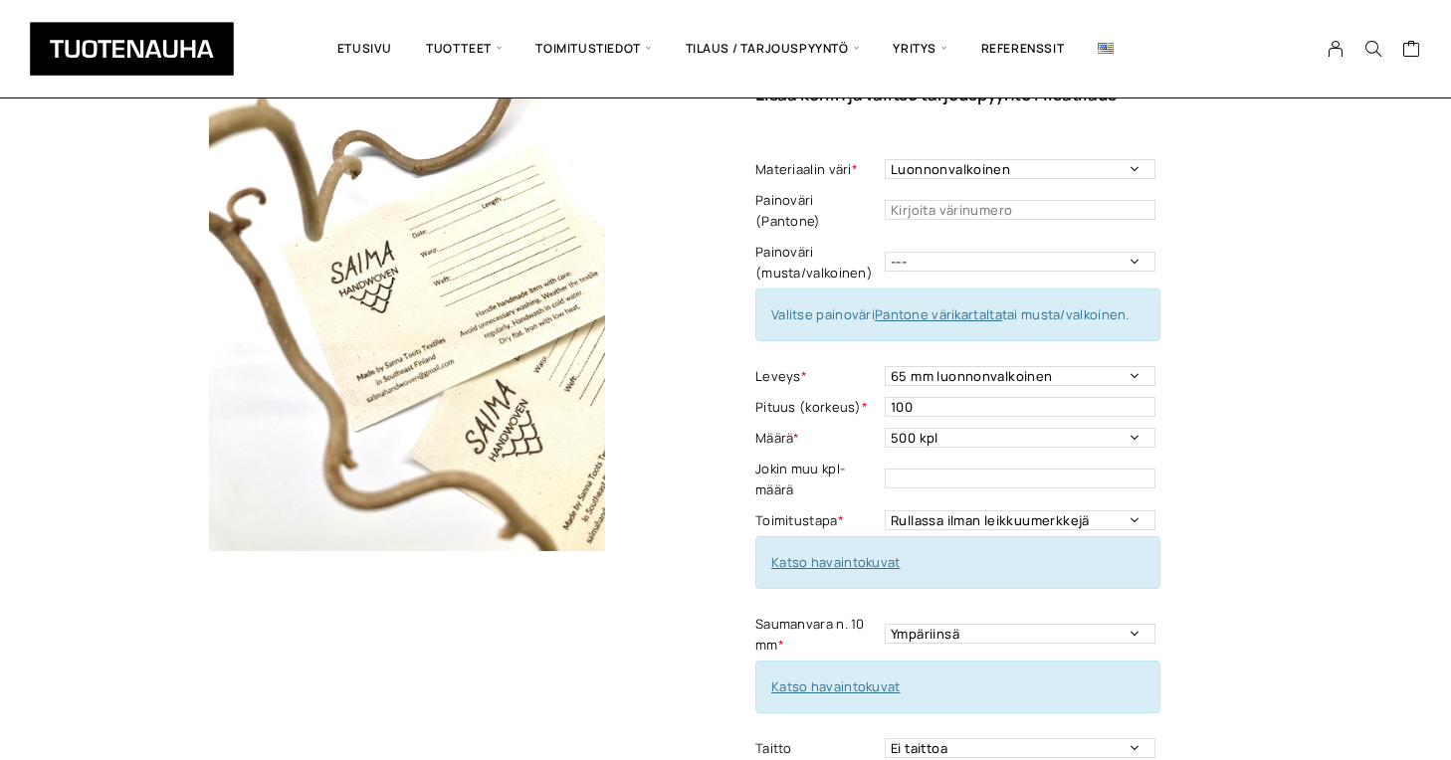
scroll to position [135, 0]
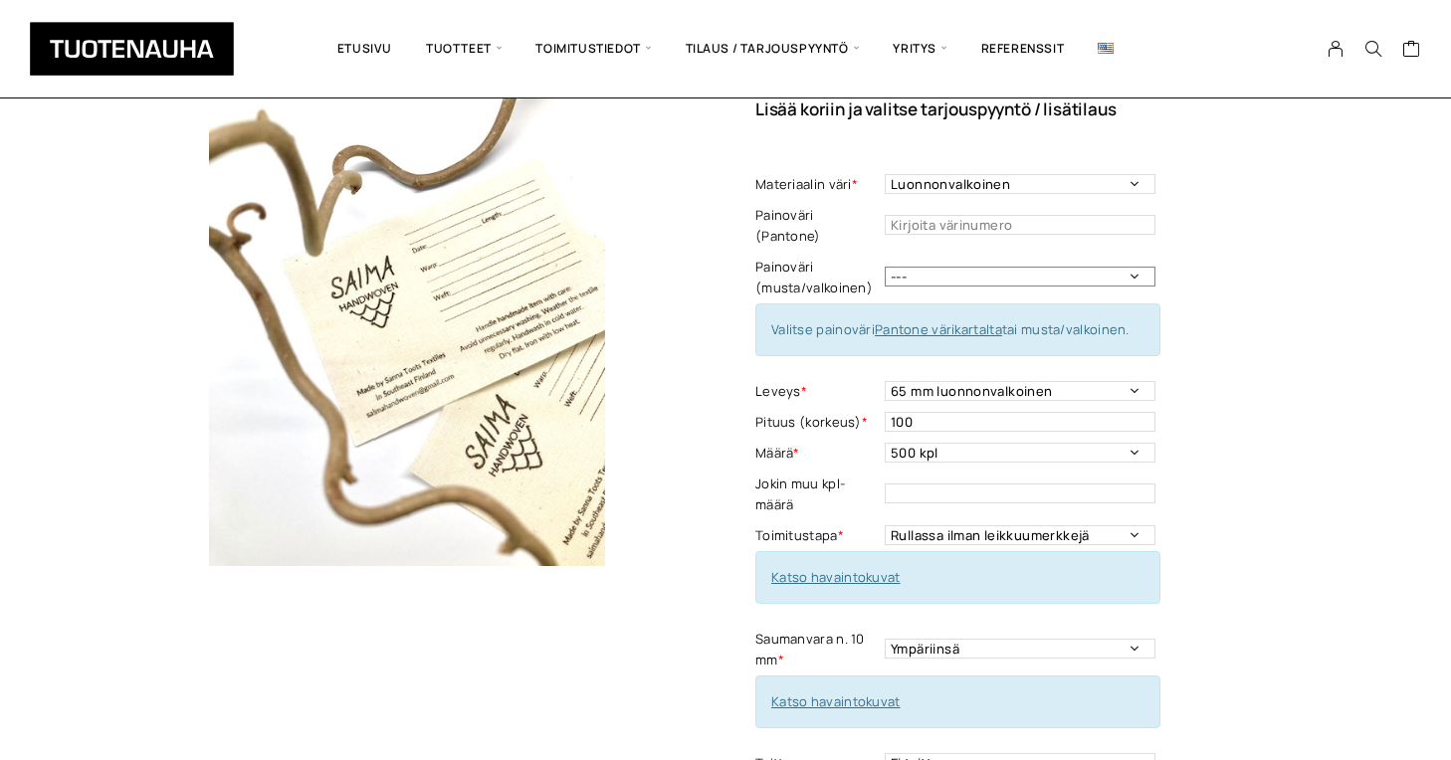
click at [1041, 267] on select "--- Musta Valkoinen" at bounding box center [1020, 277] width 271 height 20
select select "musta"
click at [885, 267] on select "--- Musta Valkoinen" at bounding box center [1020, 277] width 271 height 20
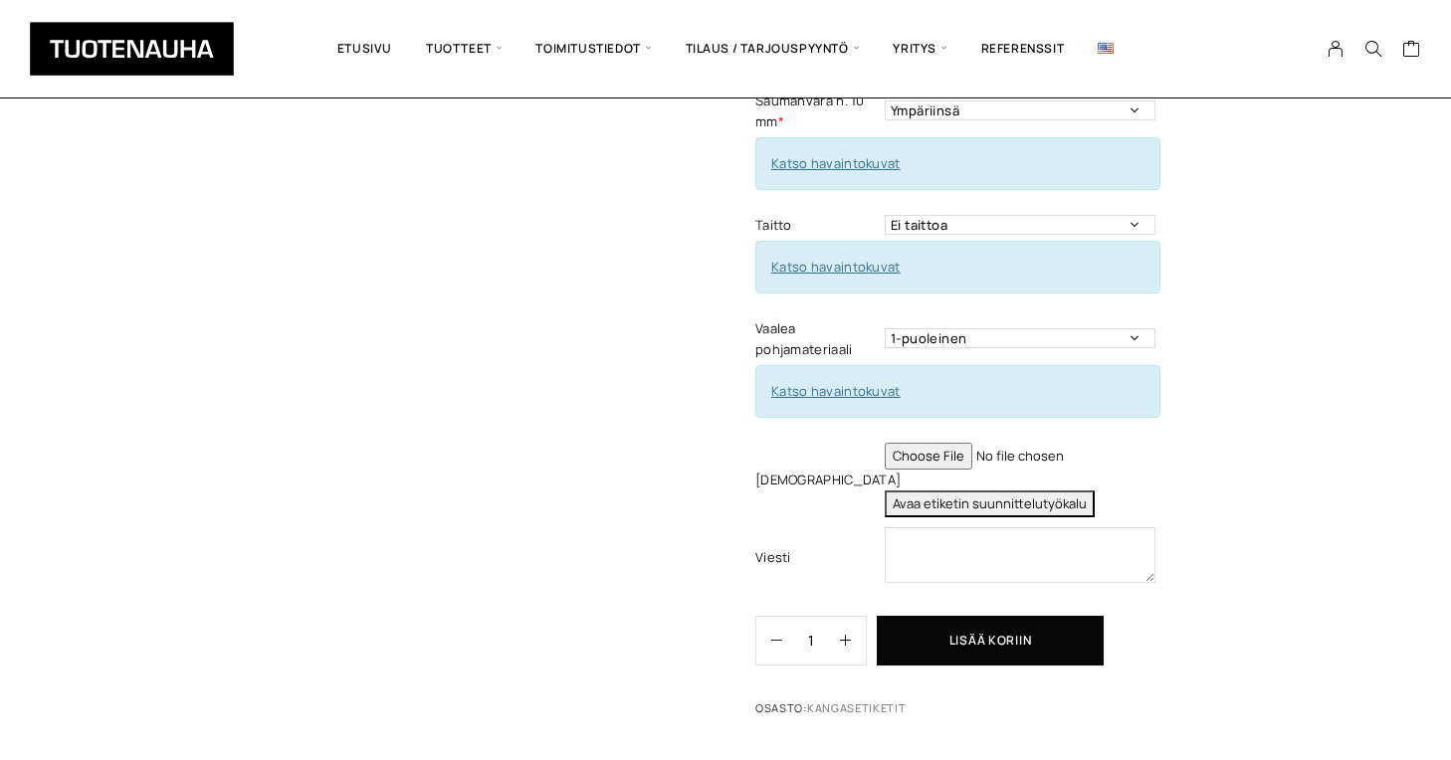
scroll to position [677, 0]
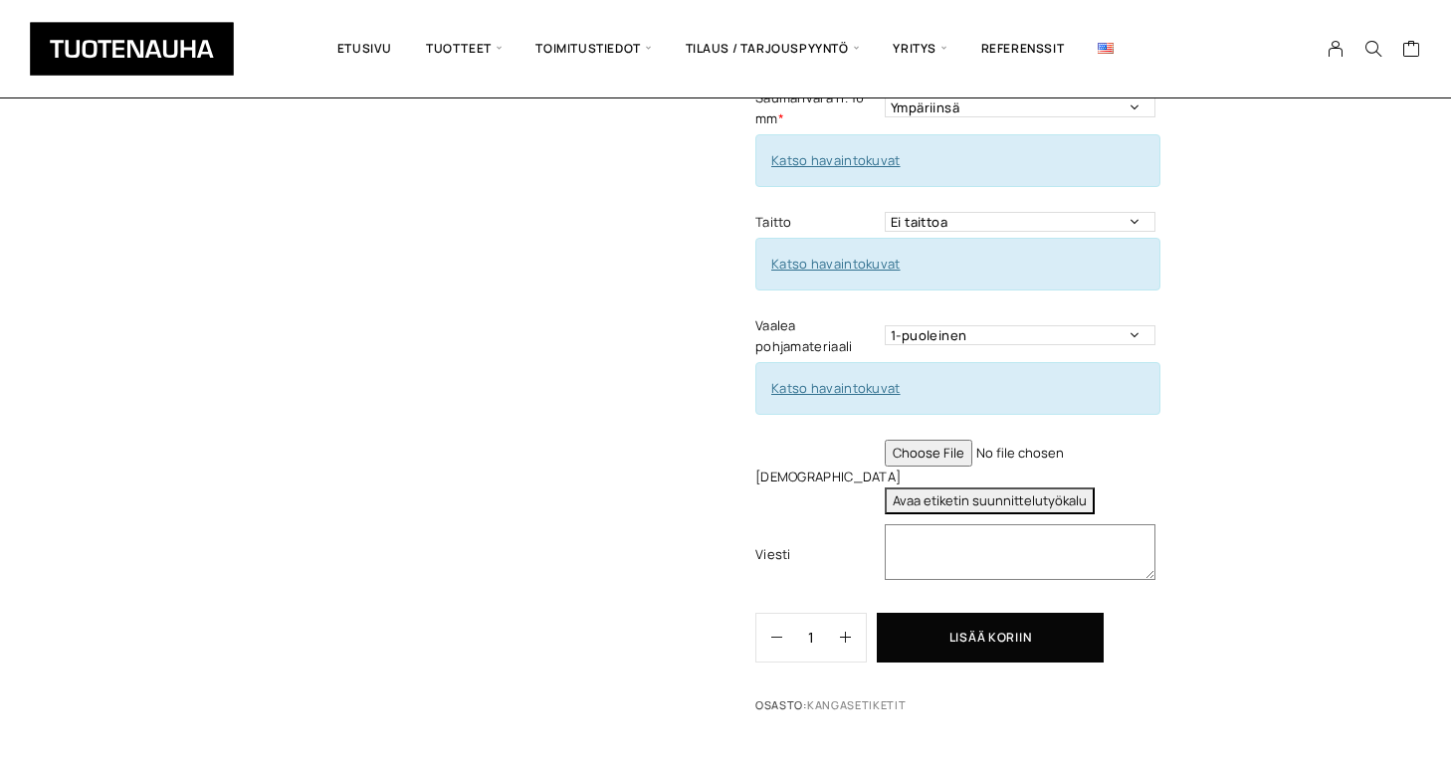
click at [1085, 524] on textarea at bounding box center [1020, 552] width 271 height 56
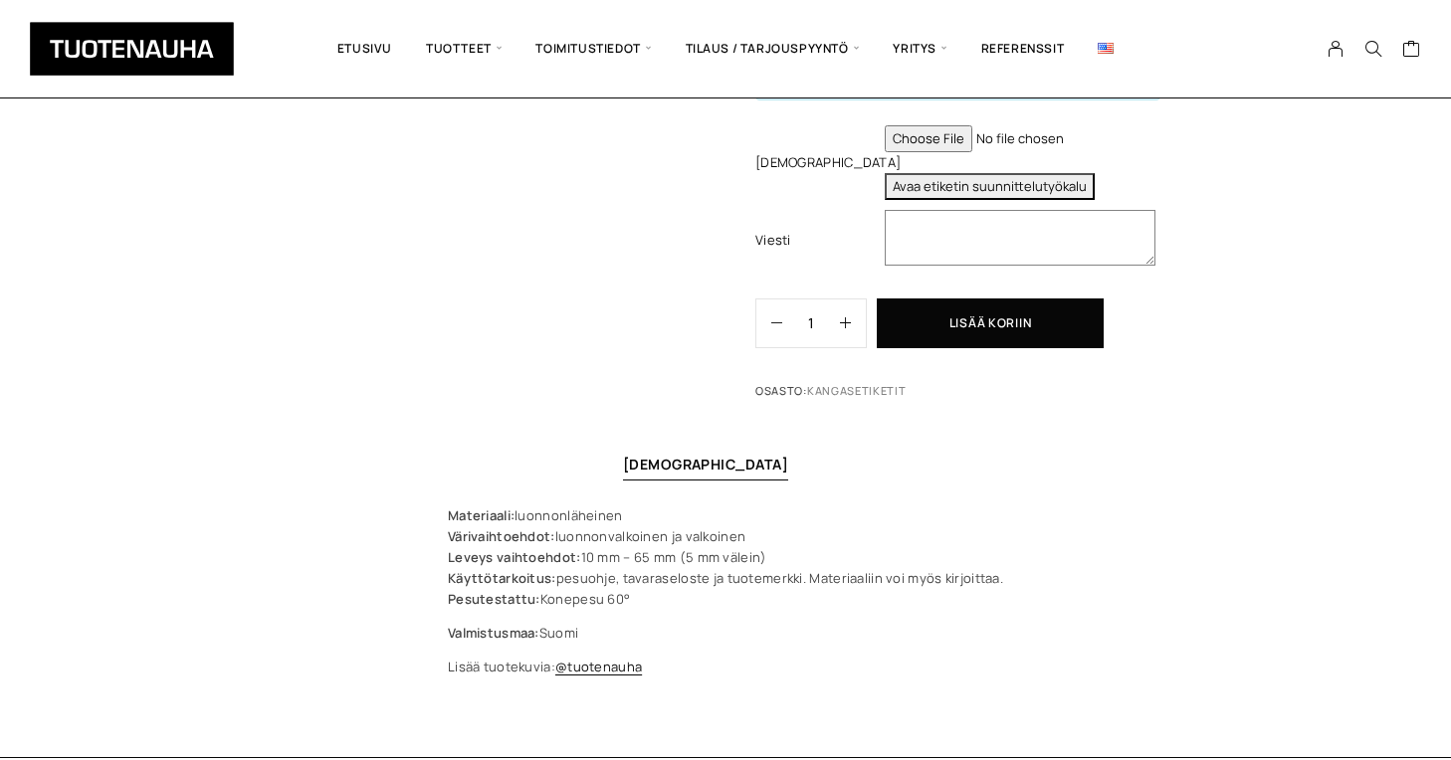
scroll to position [995, 0]
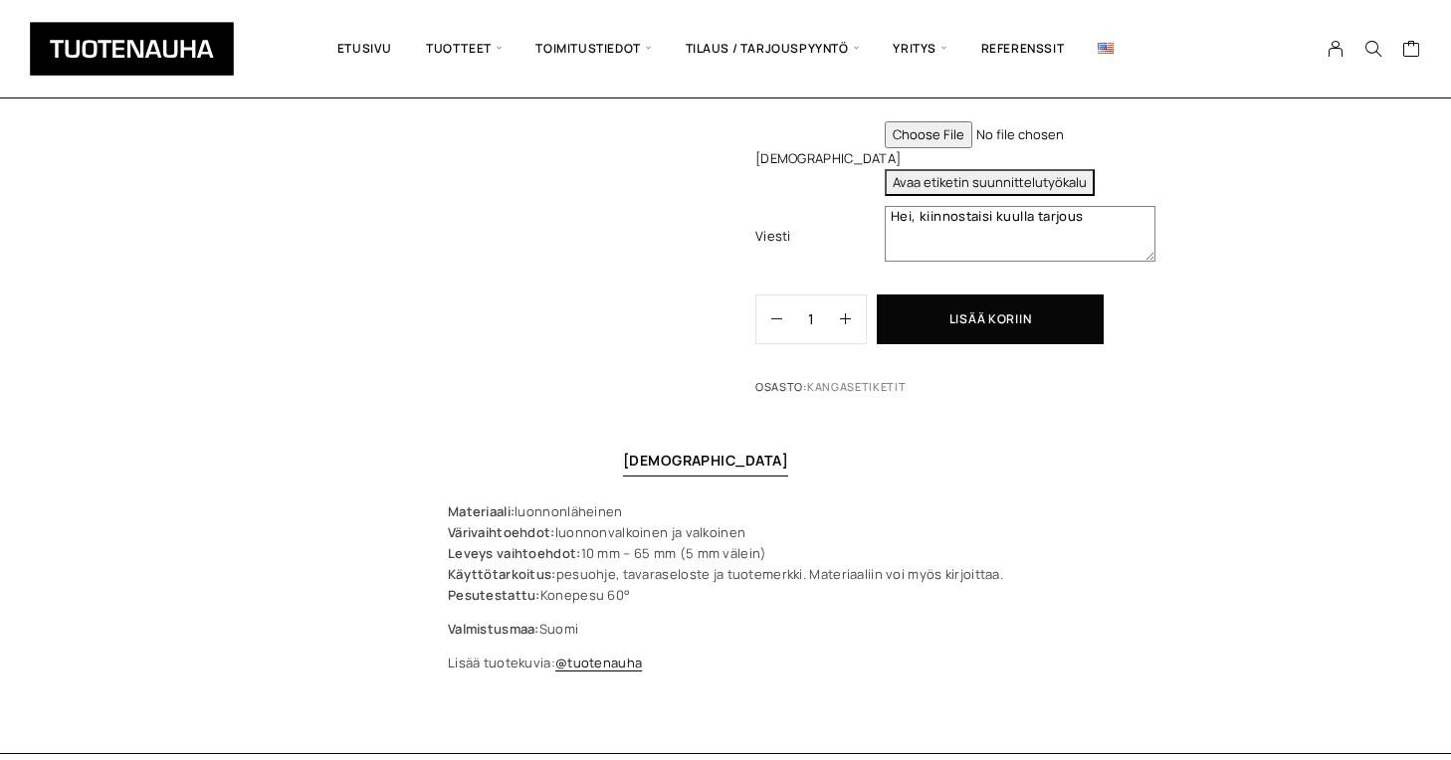
type textarea "Hei, kiinnostaisi kuulla tarjousp"
drag, startPoint x: 1105, startPoint y: 198, endPoint x: 836, endPoint y: 190, distance: 268.8
click at [836, 201] on tr "Viesti Hei, kiinnostaisi kuulla tarjousp This field can't be Empty" at bounding box center [957, 237] width 405 height 72
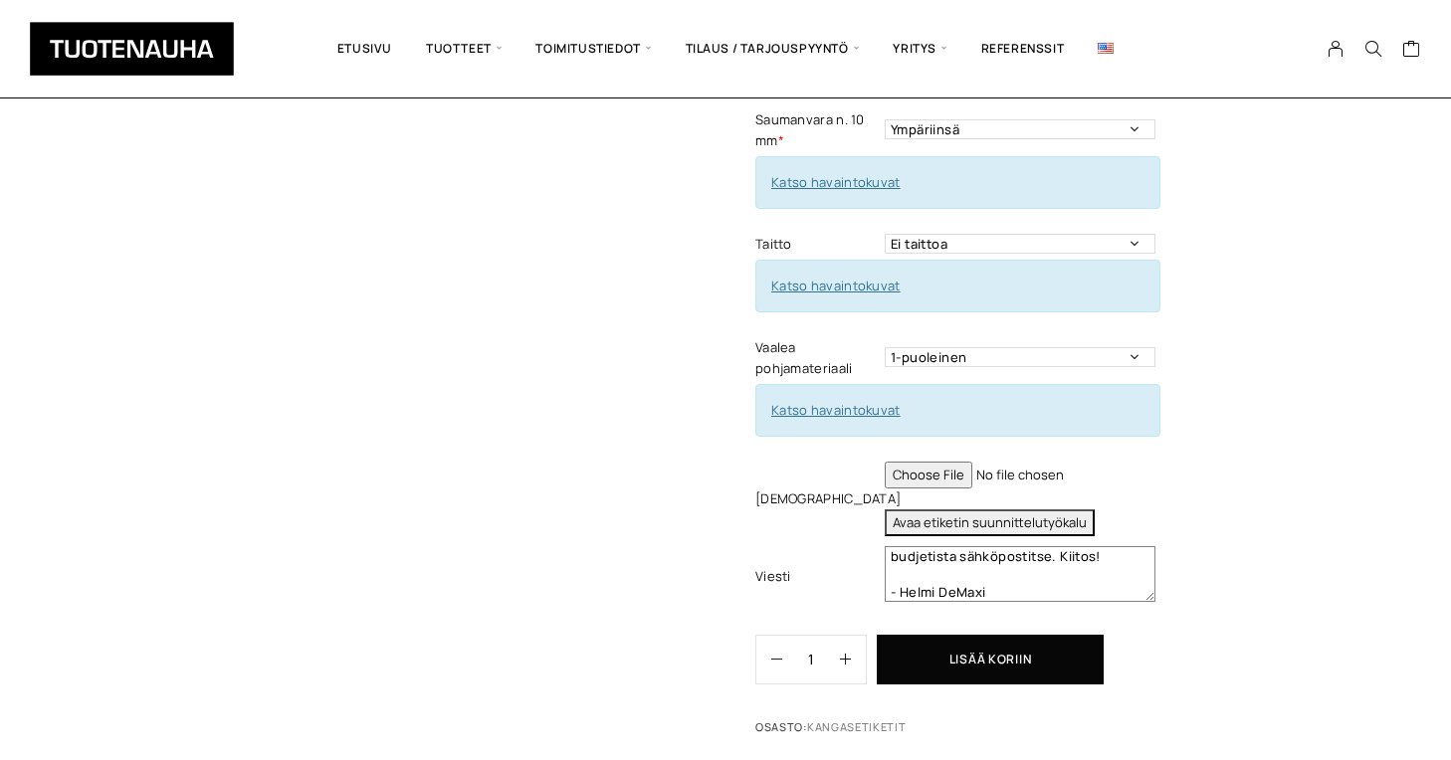
scroll to position [143, 0]
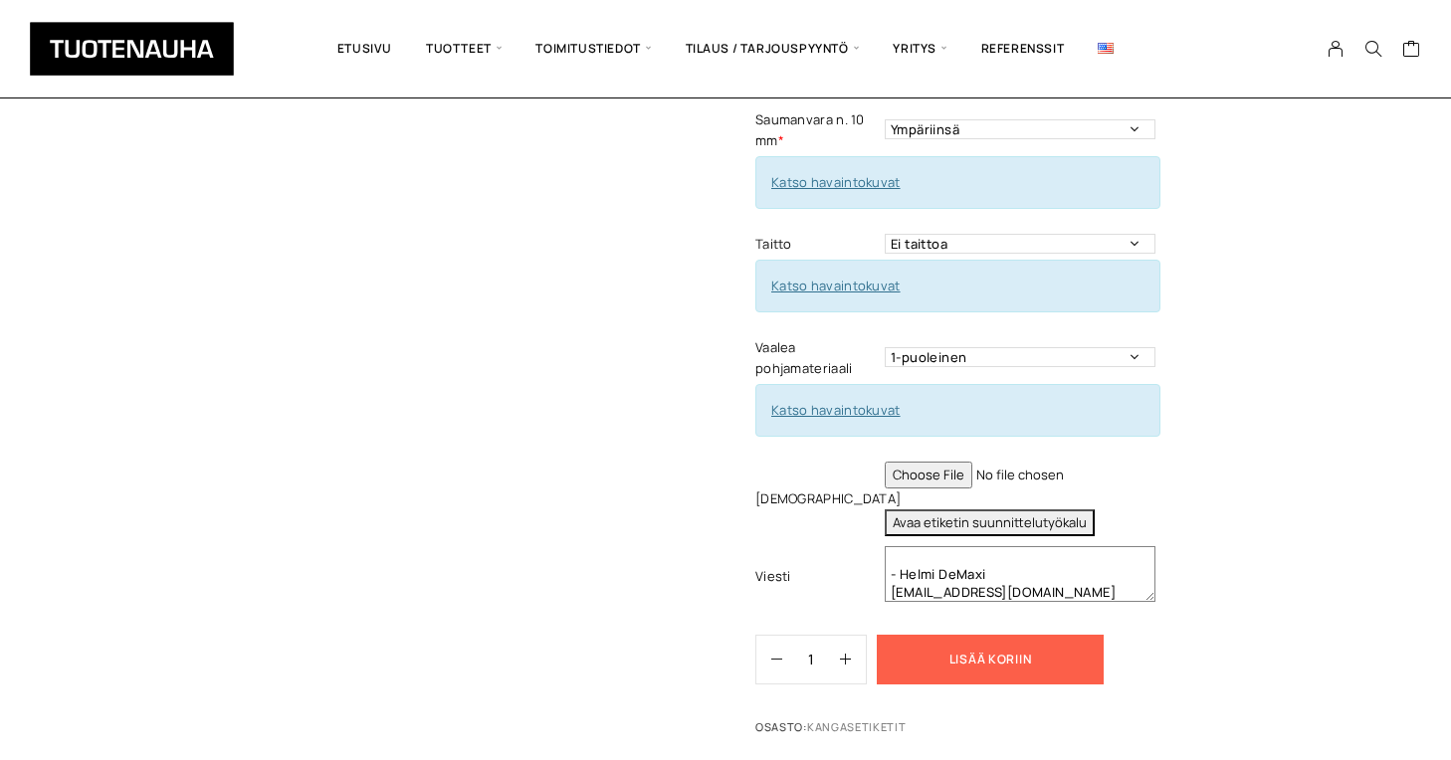
type textarea "Hei! Tämä on Tarjouspyyntö Baltic Circle-teatterifestivaalille. Haluaisimme til…"
click at [1046, 640] on button "Lisää koriin" at bounding box center [990, 660] width 227 height 50
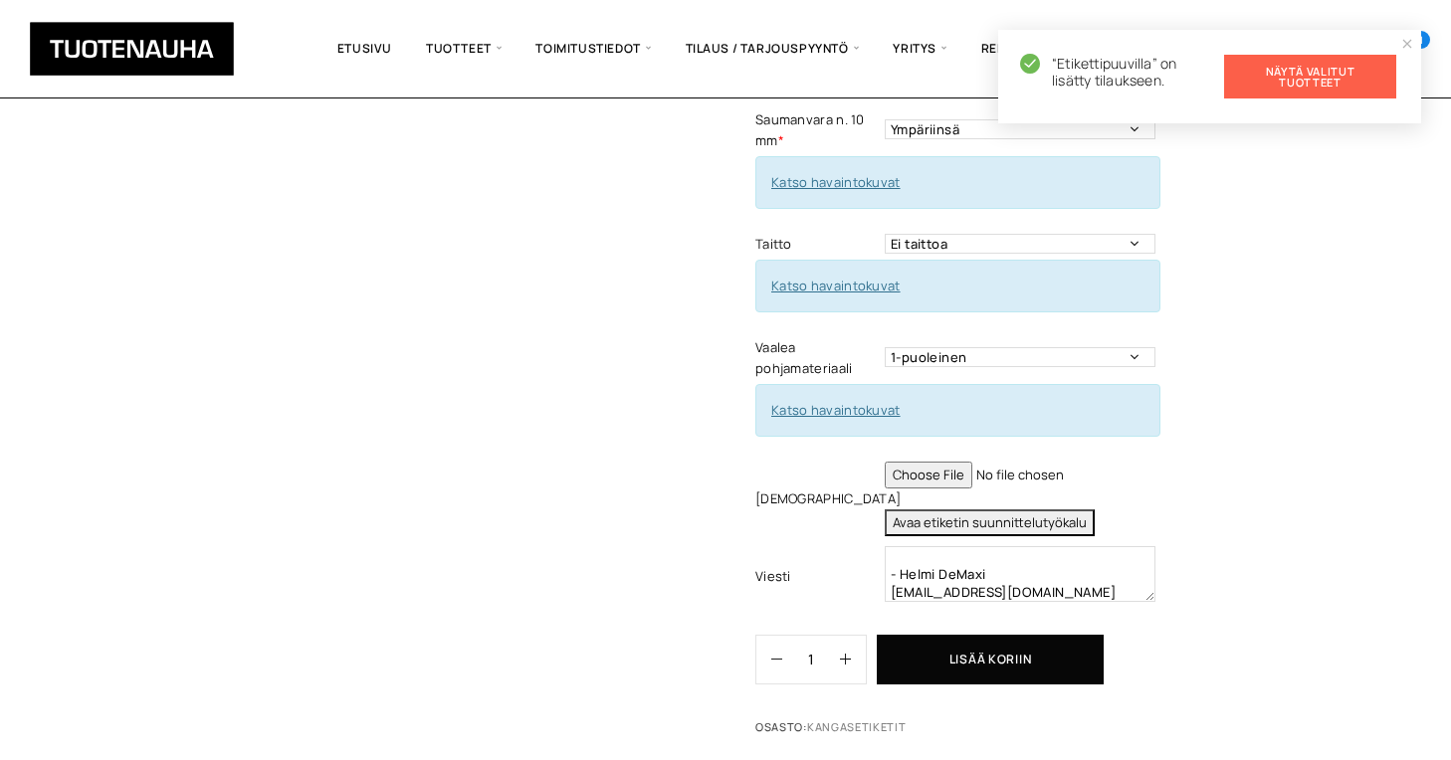
click at [1324, 70] on link "Näytä valitut tuotteet" at bounding box center [1310, 77] width 172 height 44
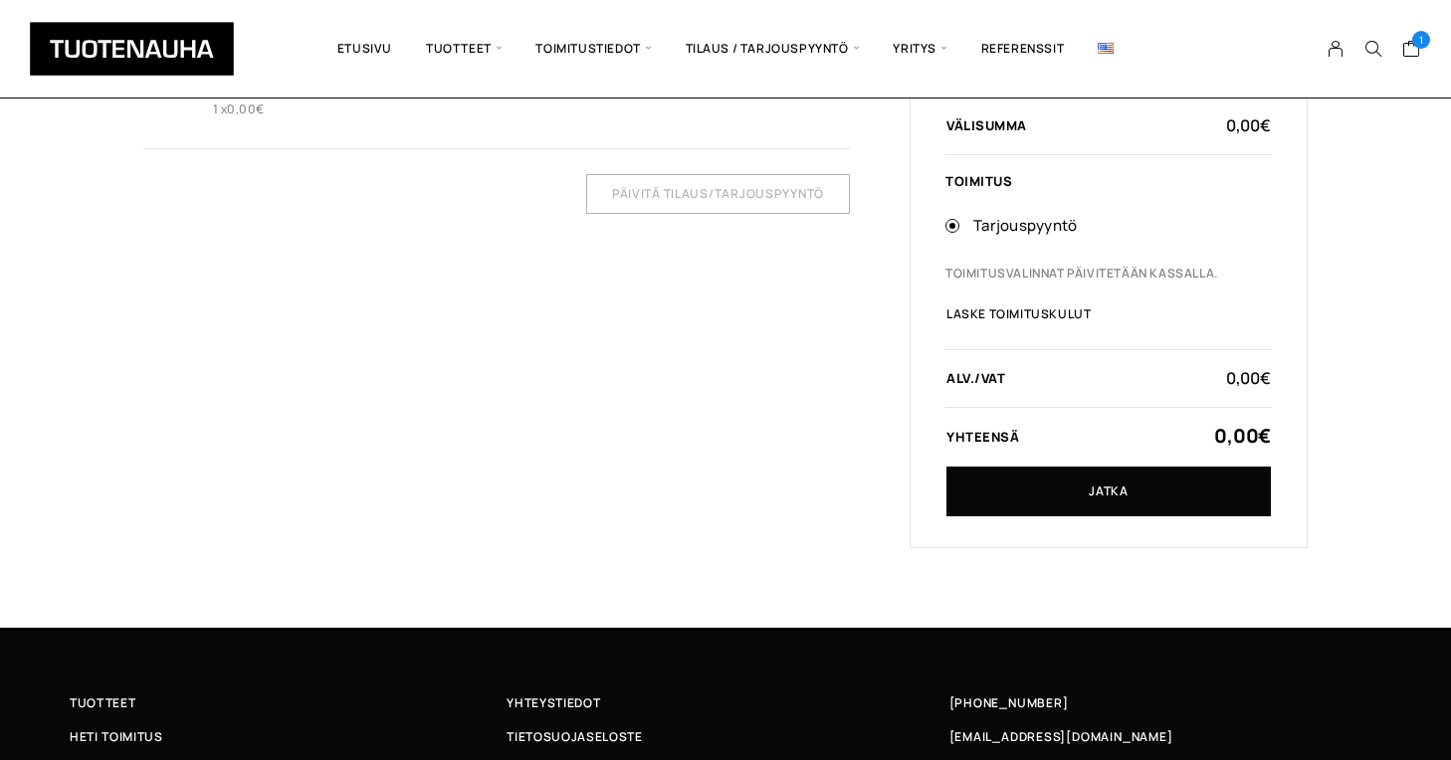
scroll to position [398, 0]
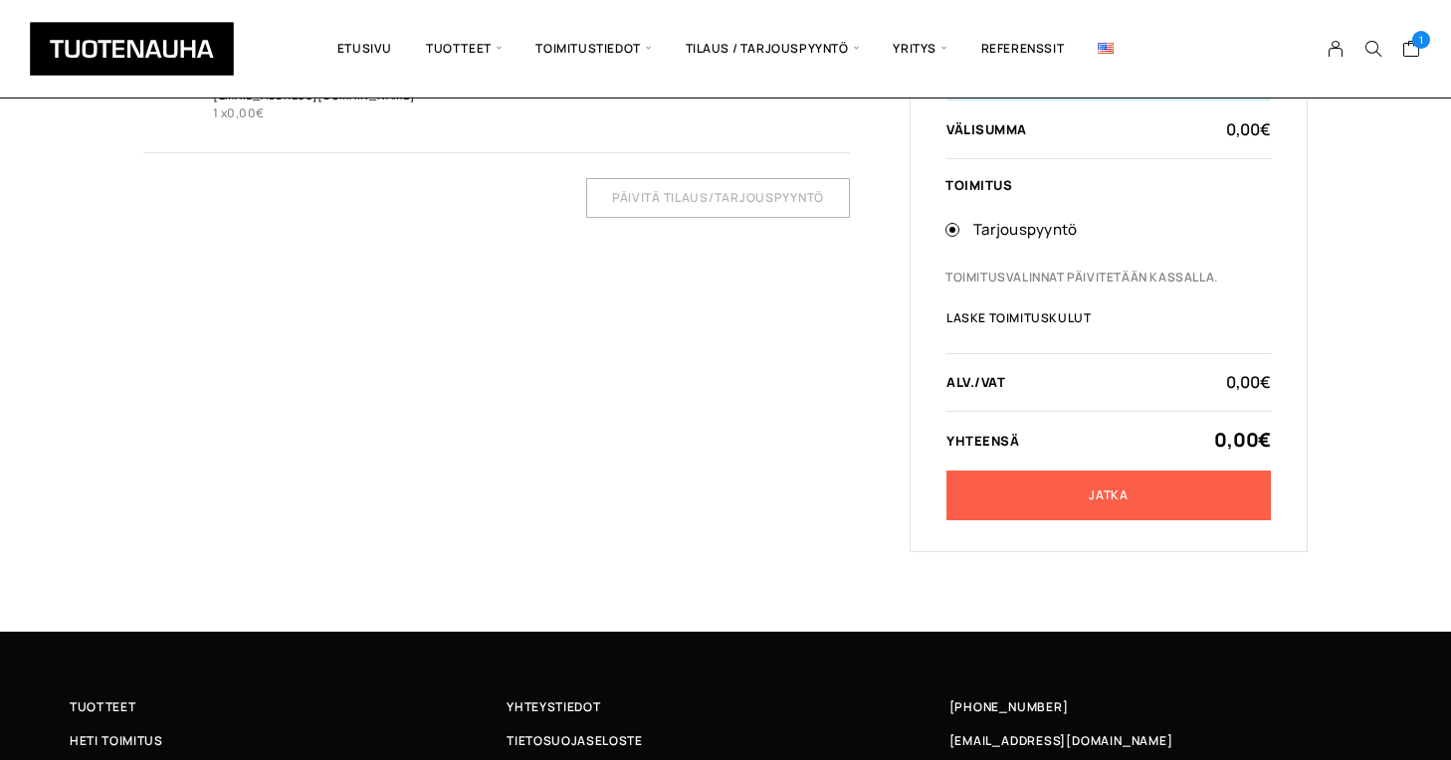
click at [1085, 498] on link "Jatka" at bounding box center [1108, 496] width 324 height 50
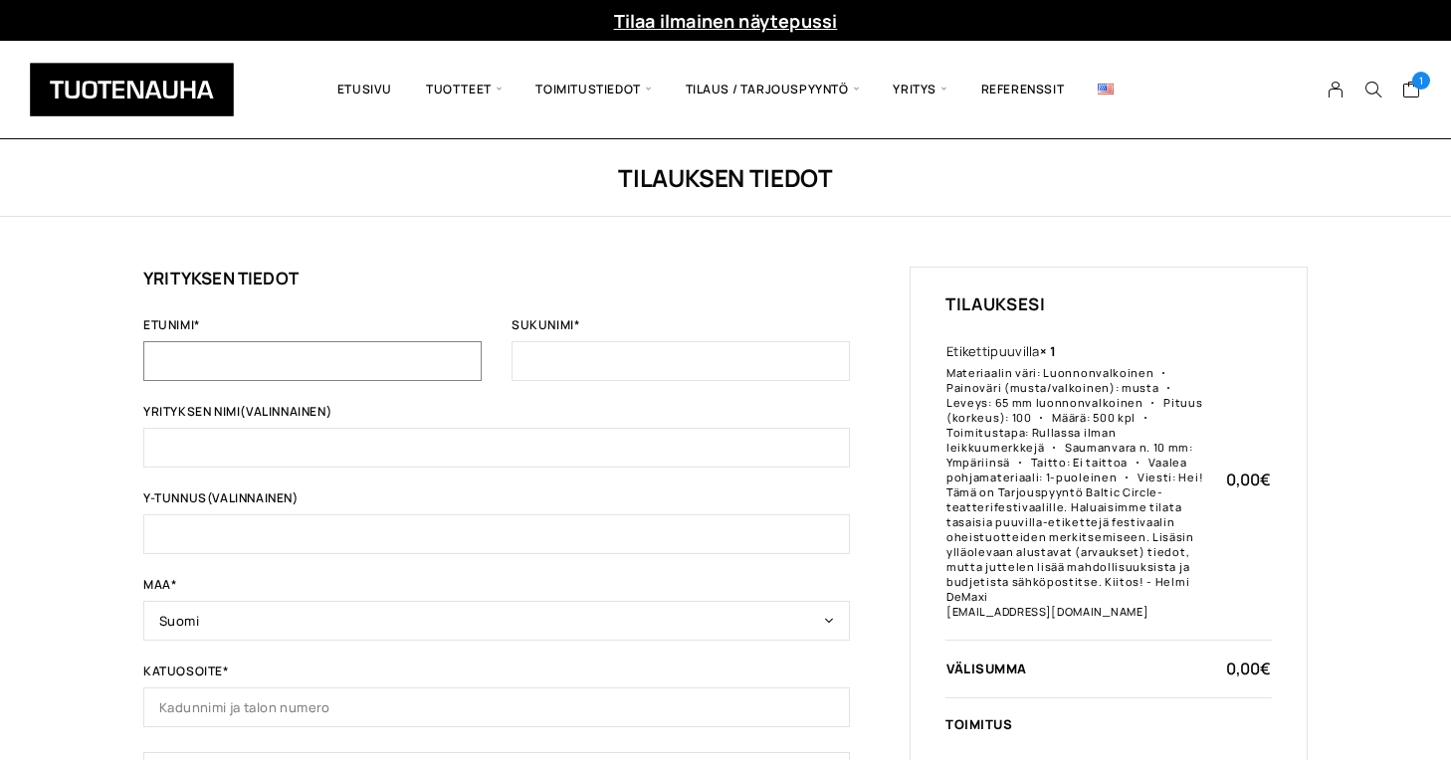
click at [359, 351] on input "Etunimi *" at bounding box center [312, 361] width 338 height 40
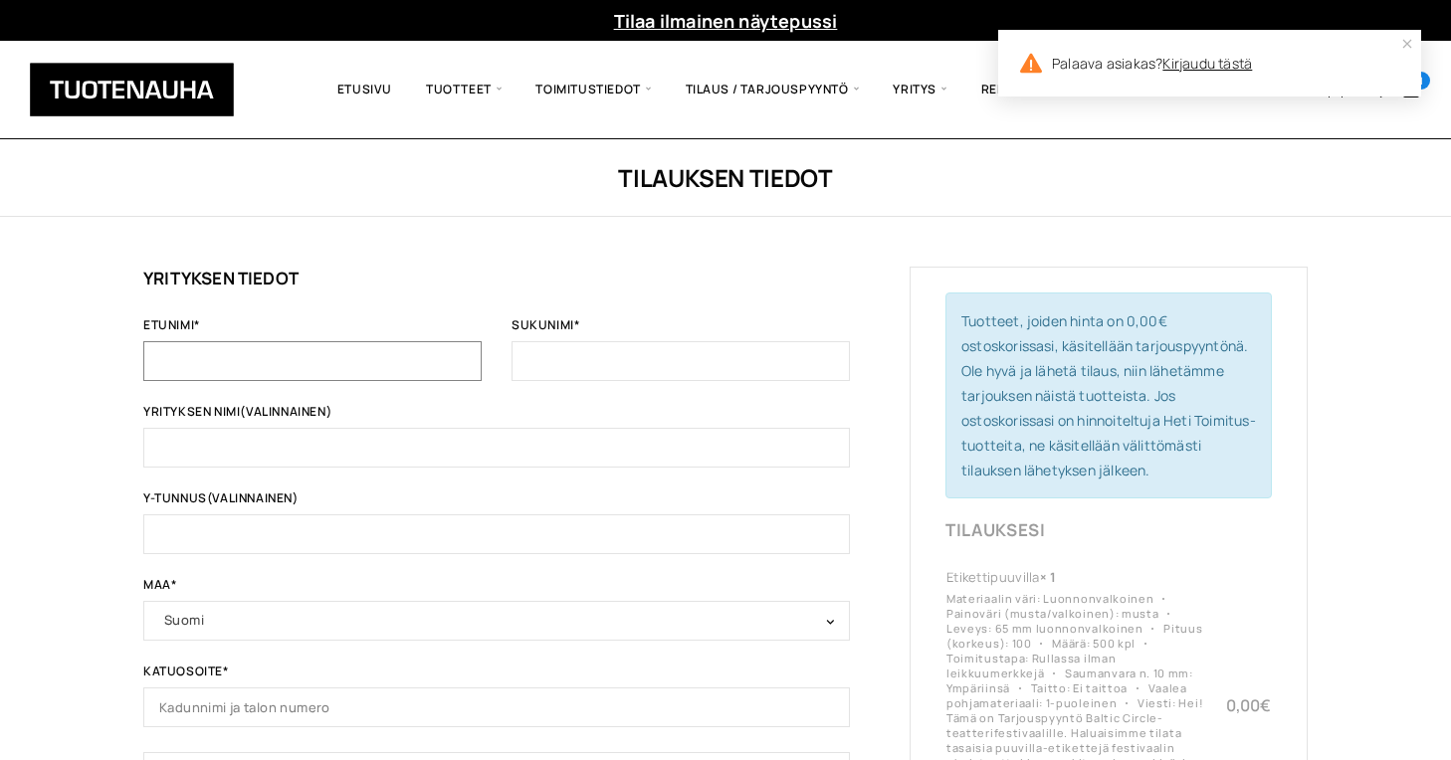
click at [359, 351] on input "Etunimi *" at bounding box center [312, 361] width 338 height 40
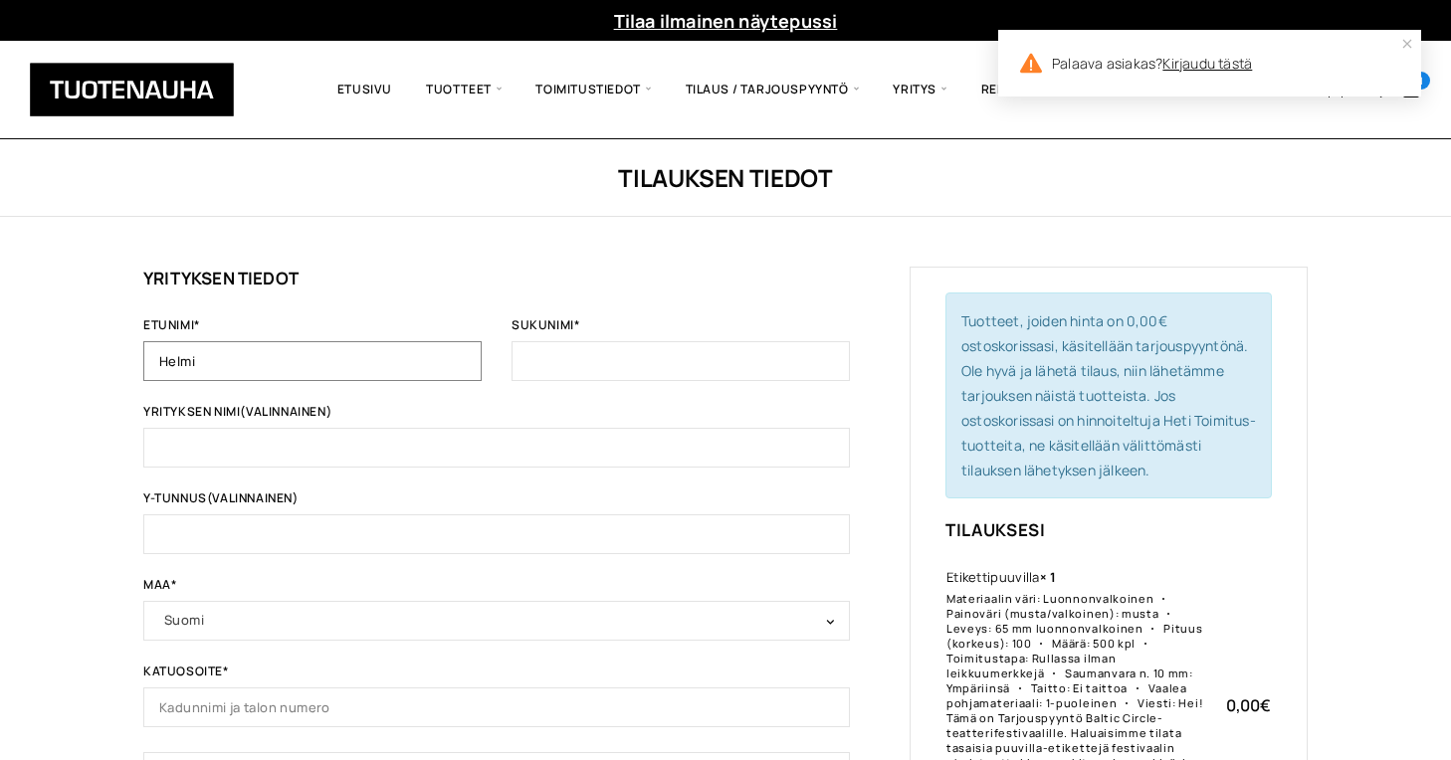
type input "Helmi"
click at [625, 357] on input "Sukunimi *" at bounding box center [681, 361] width 338 height 40
type input "DeMaxi"
click at [337, 439] on input "Yrityksen nimi (valinnainen)" at bounding box center [496, 448] width 707 height 40
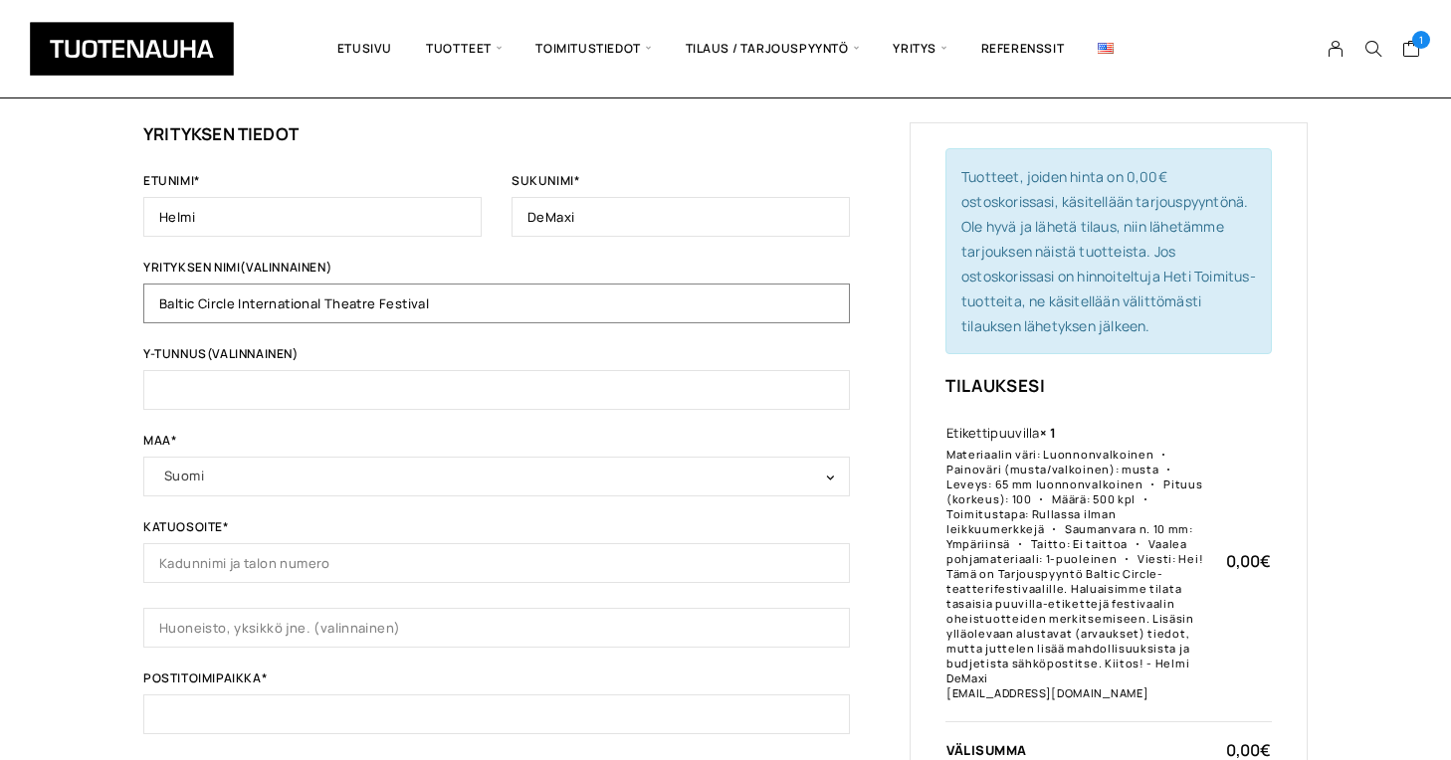
scroll to position [154, 0]
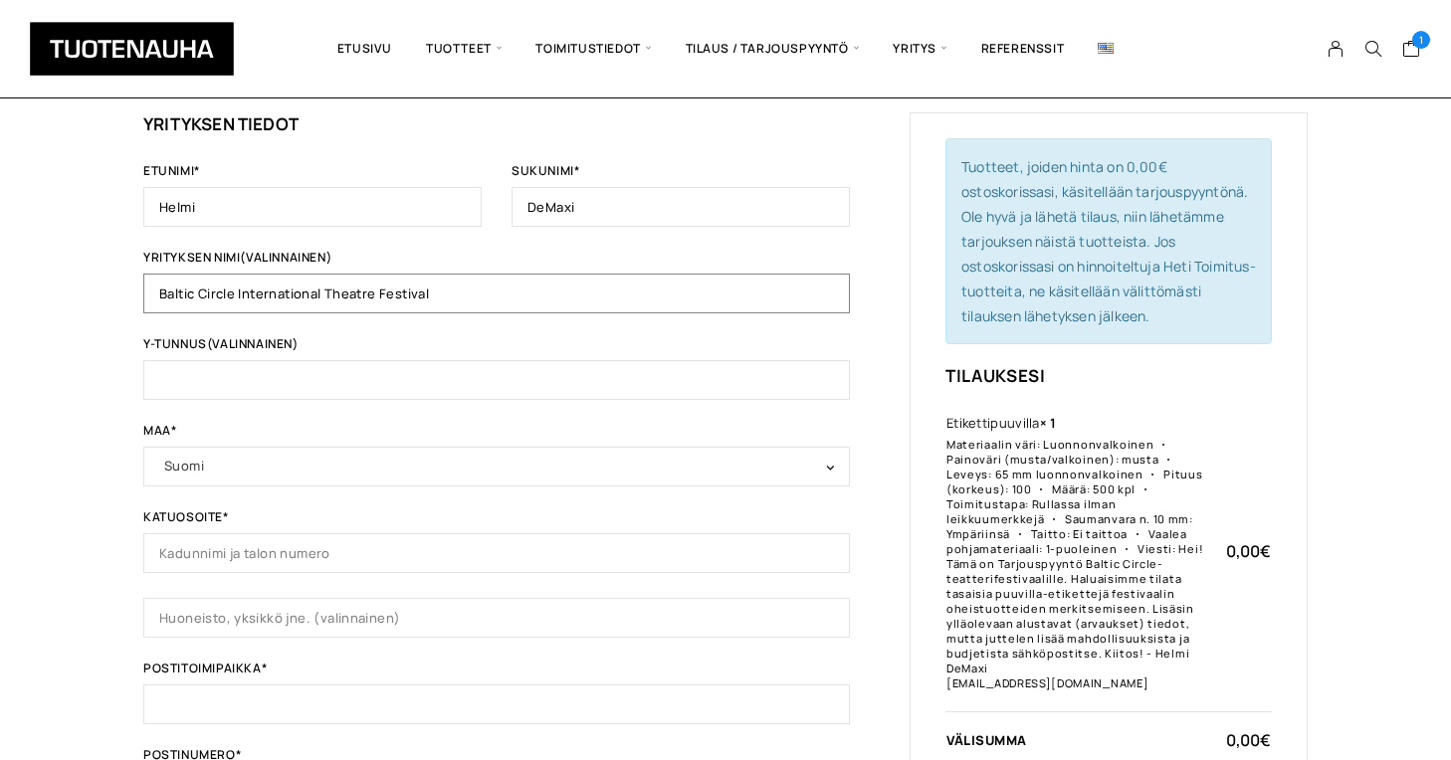
type input "Baltic Circle International Theatre Festival"
click at [281, 552] on input "Katuosoite *" at bounding box center [496, 553] width 707 height 40
type input "Töölönkatu 11A"
click at [264, 718] on input "Postitoimipaikka *" at bounding box center [496, 705] width 707 height 40
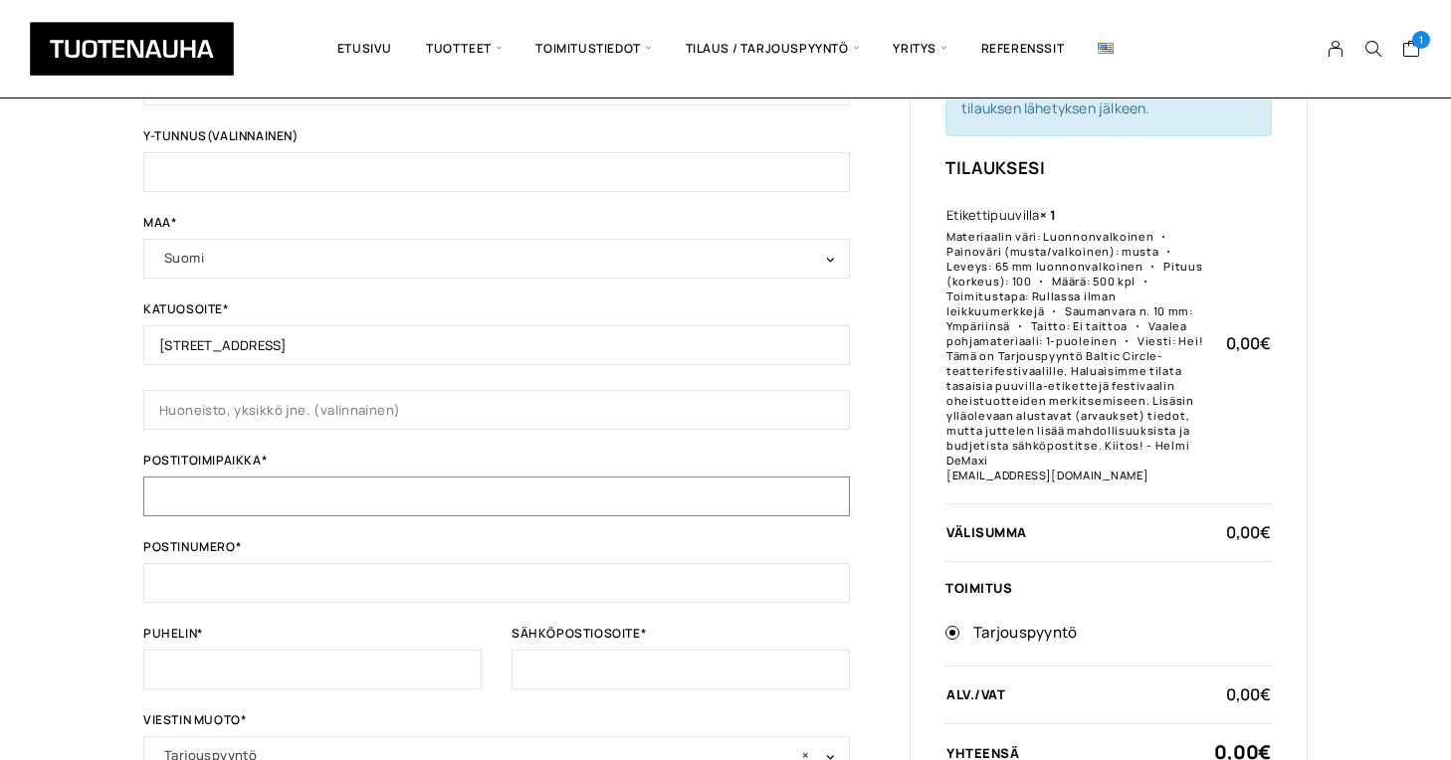
scroll to position [389, 0]
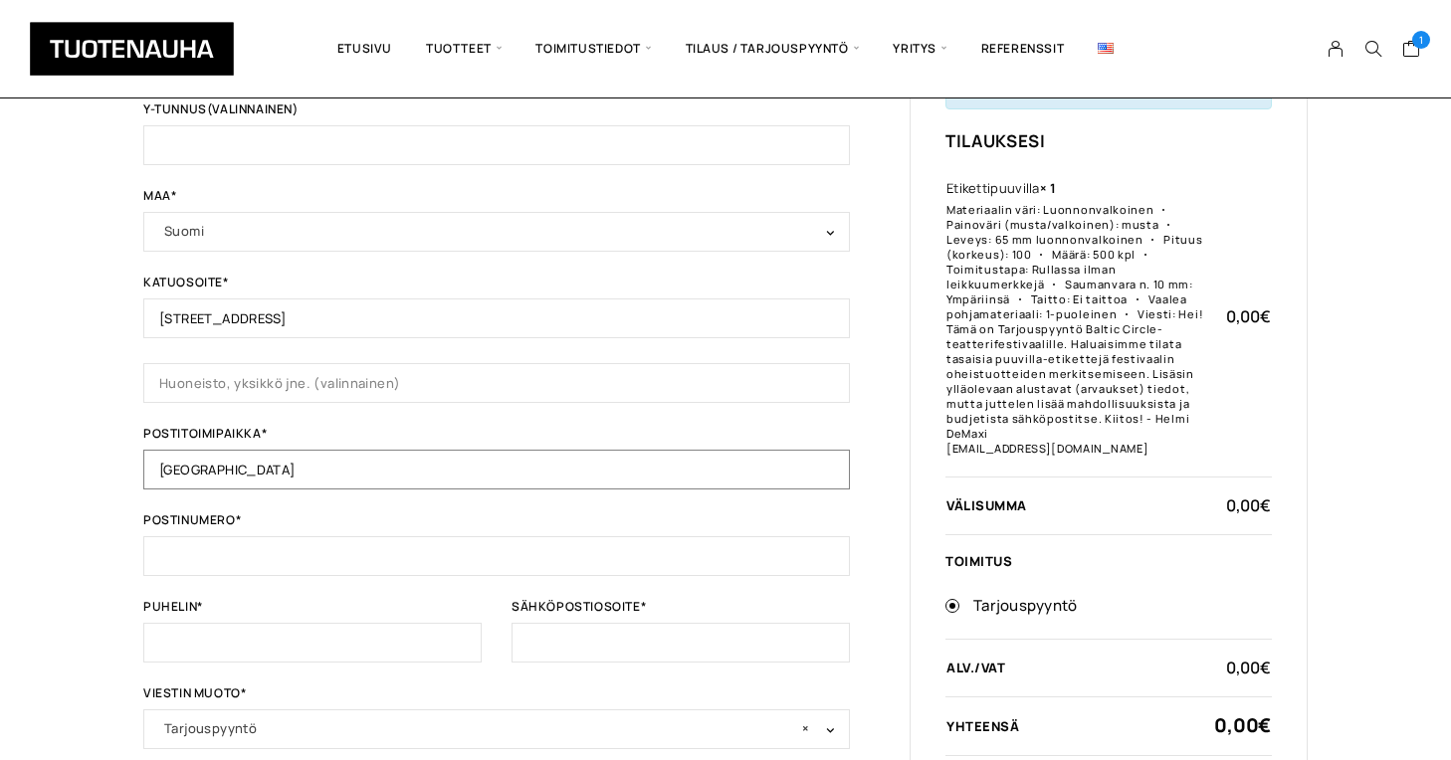
type input "Helsinki"
click at [86, 425] on div "Tilauksen tiedot Jos olet ostanut tästä kaupasta aiemmin, kirjoita tietosi alla…" at bounding box center [725, 421] width 1451 height 1343
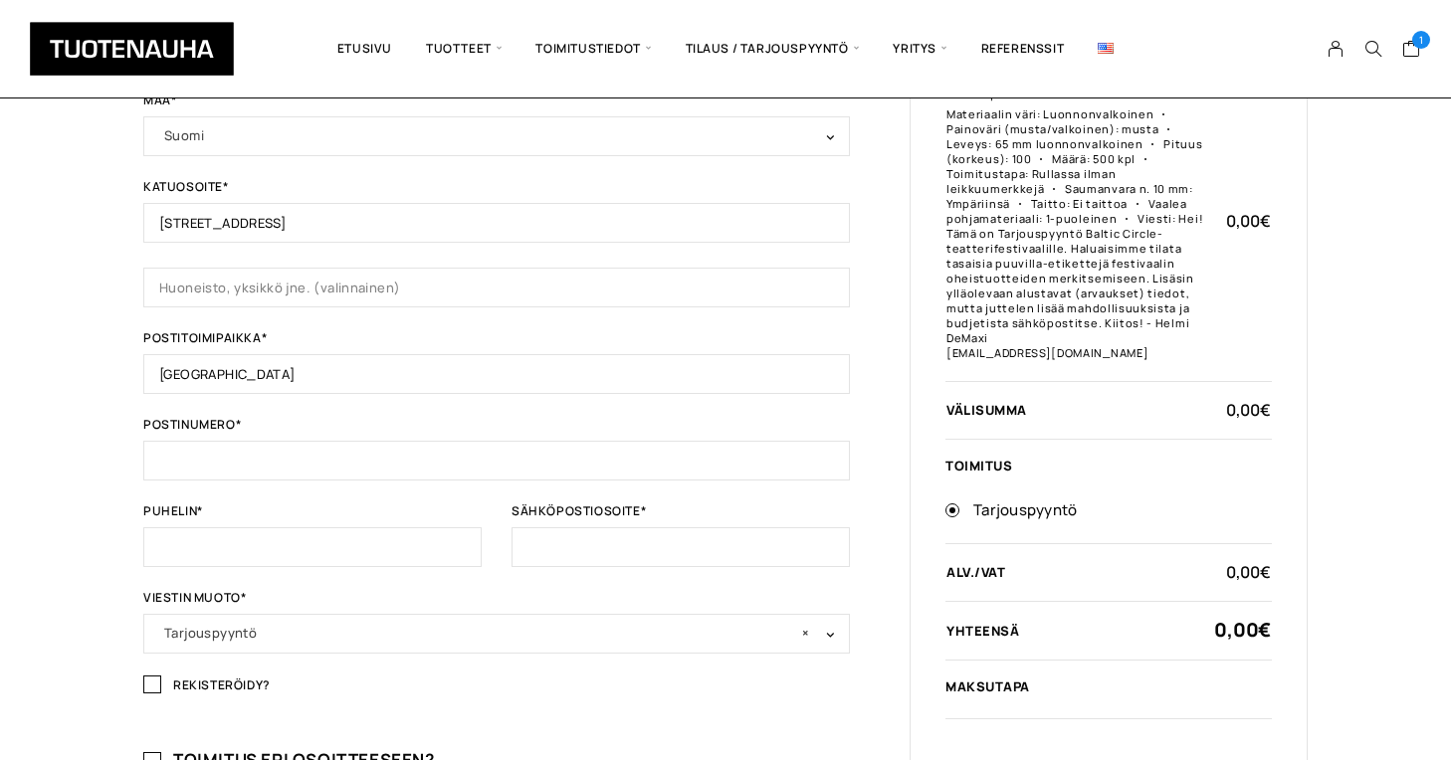
scroll to position [498, 0]
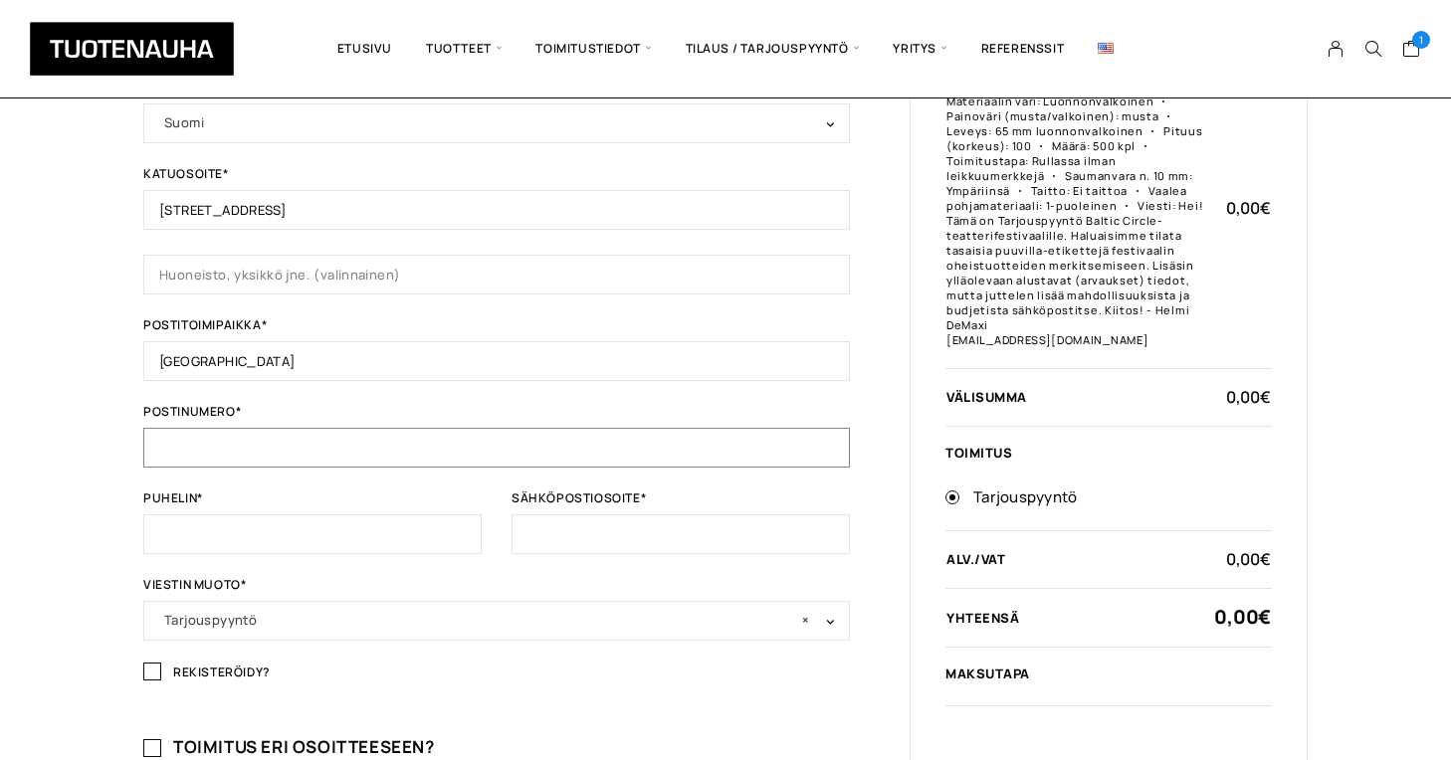
click at [240, 447] on input "Postinumero *" at bounding box center [496, 448] width 707 height 40
type input "00100"
click at [295, 543] on input "Puhelin *" at bounding box center [312, 534] width 338 height 40
type input "+358451113210"
click at [690, 520] on input "Sähköpostiosoite *" at bounding box center [681, 534] width 338 height 40
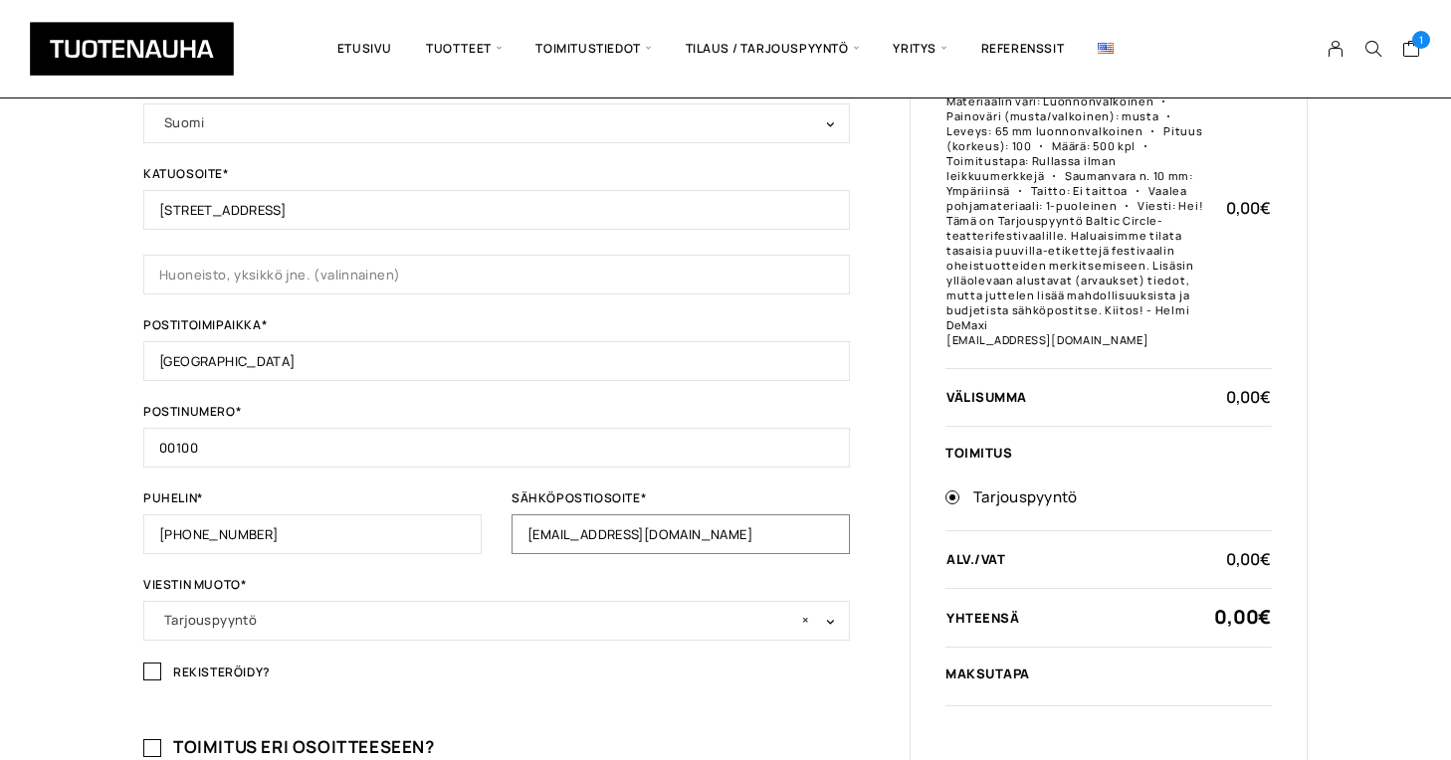
type input "[EMAIL_ADDRESS][DOMAIN_NAME]"
click at [877, 510] on div "Yrityksen tiedot Etunimi * Helmi Sukunimi * DeMaxi Yrityksen nimi (valinnainen)…" at bounding box center [725, 337] width 1164 height 1136
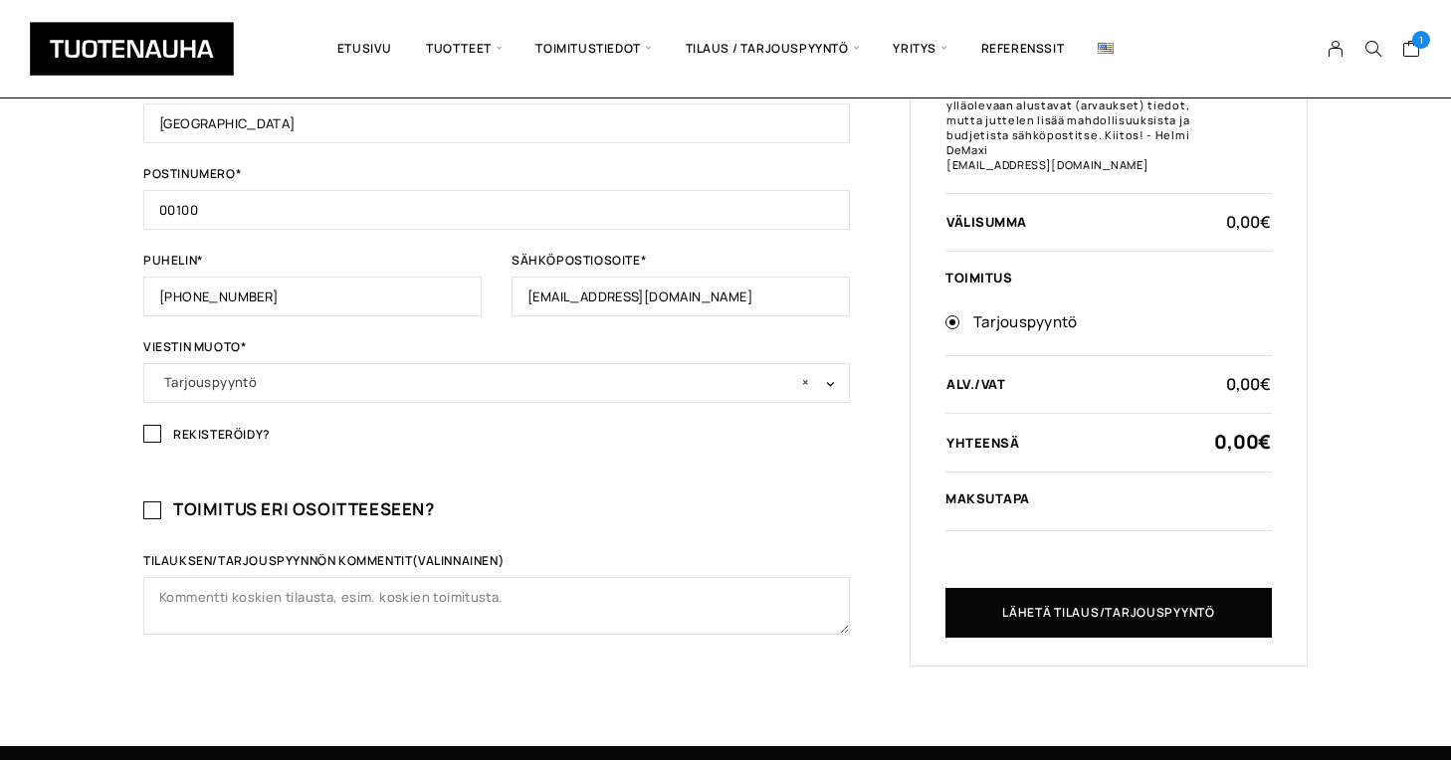
scroll to position [738, 0]
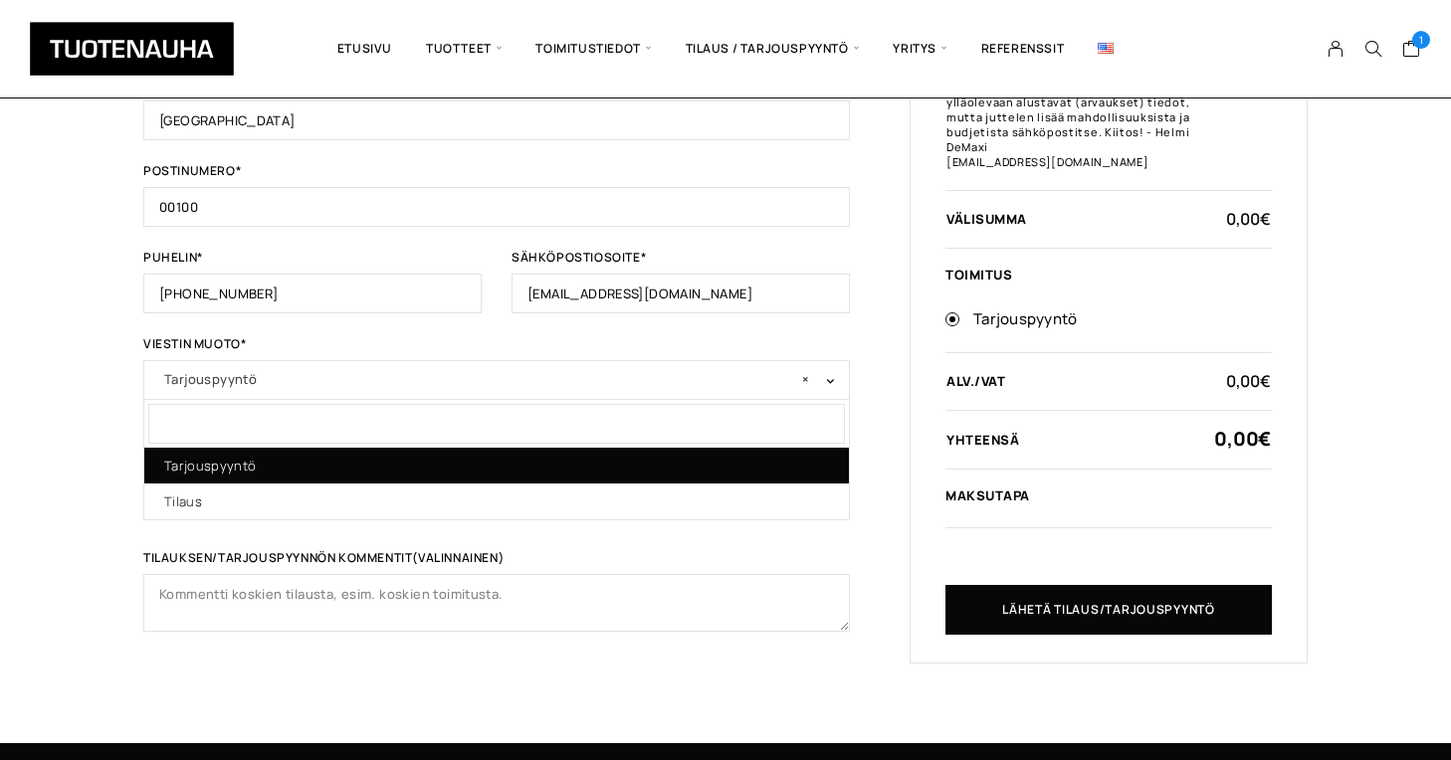
click at [618, 368] on span "× Tarjouspyyntö" at bounding box center [496, 379] width 665 height 28
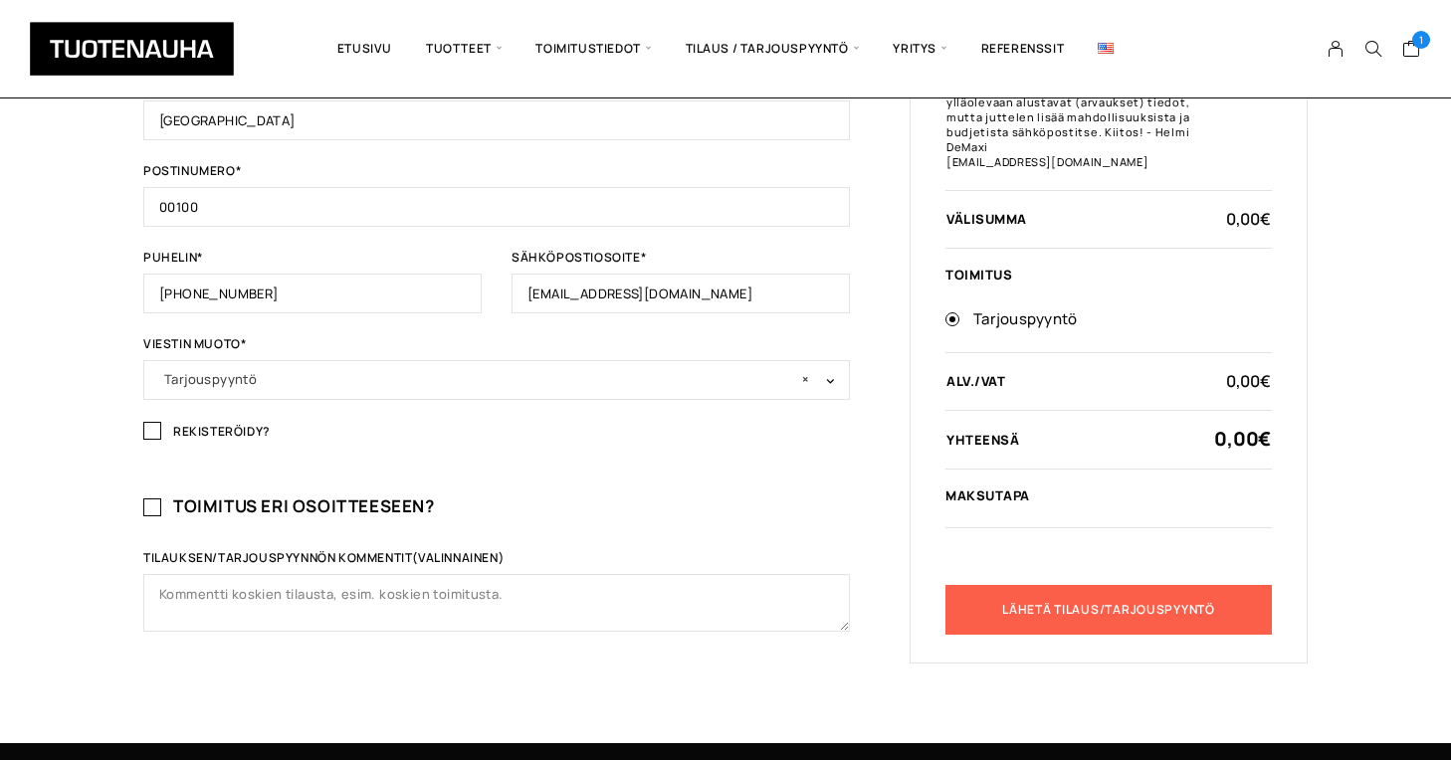
click at [1151, 611] on button "Lähetä tilaus/tarjouspyyntö" at bounding box center [1108, 610] width 326 height 50
